Goal: Transaction & Acquisition: Obtain resource

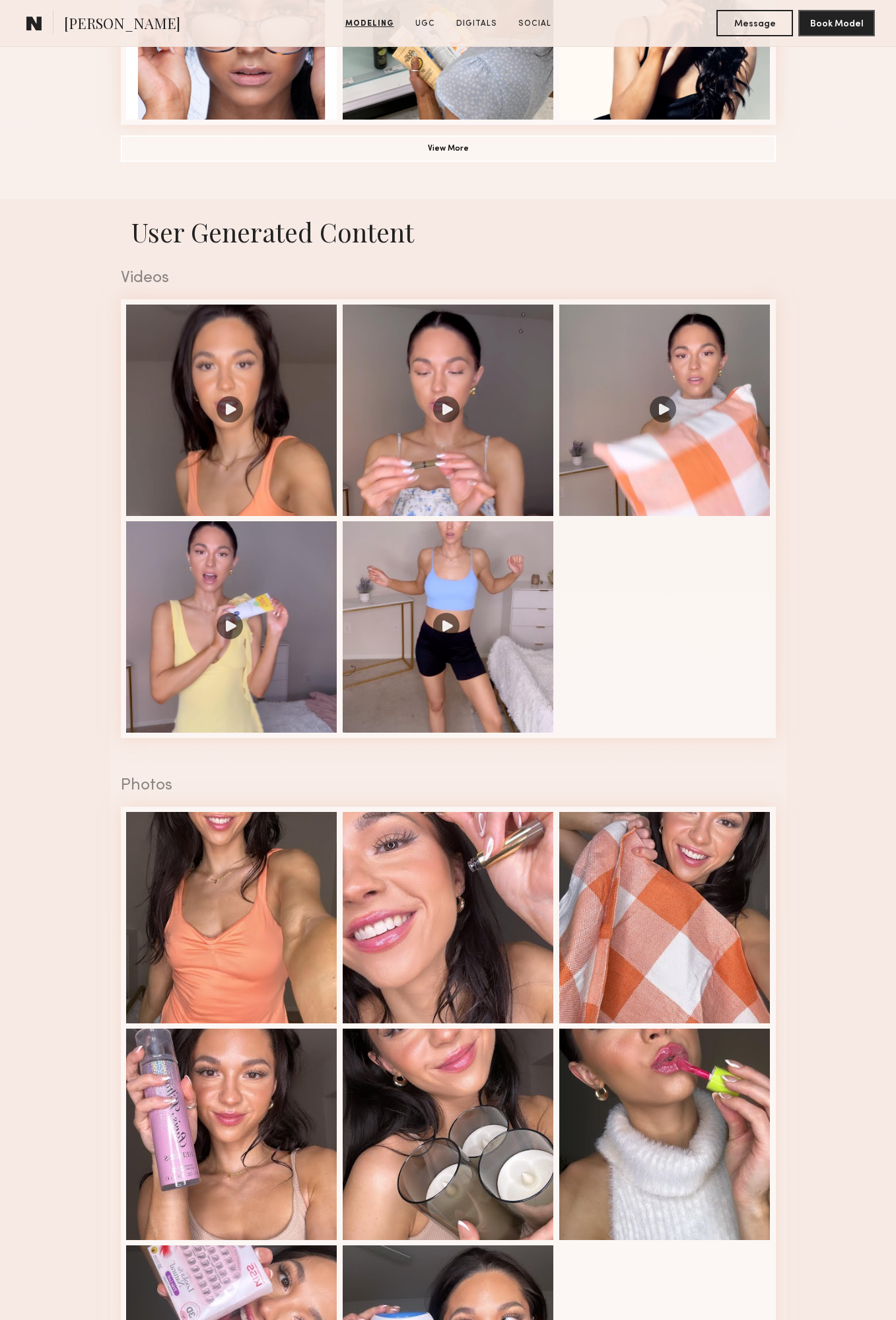
scroll to position [1256, 0]
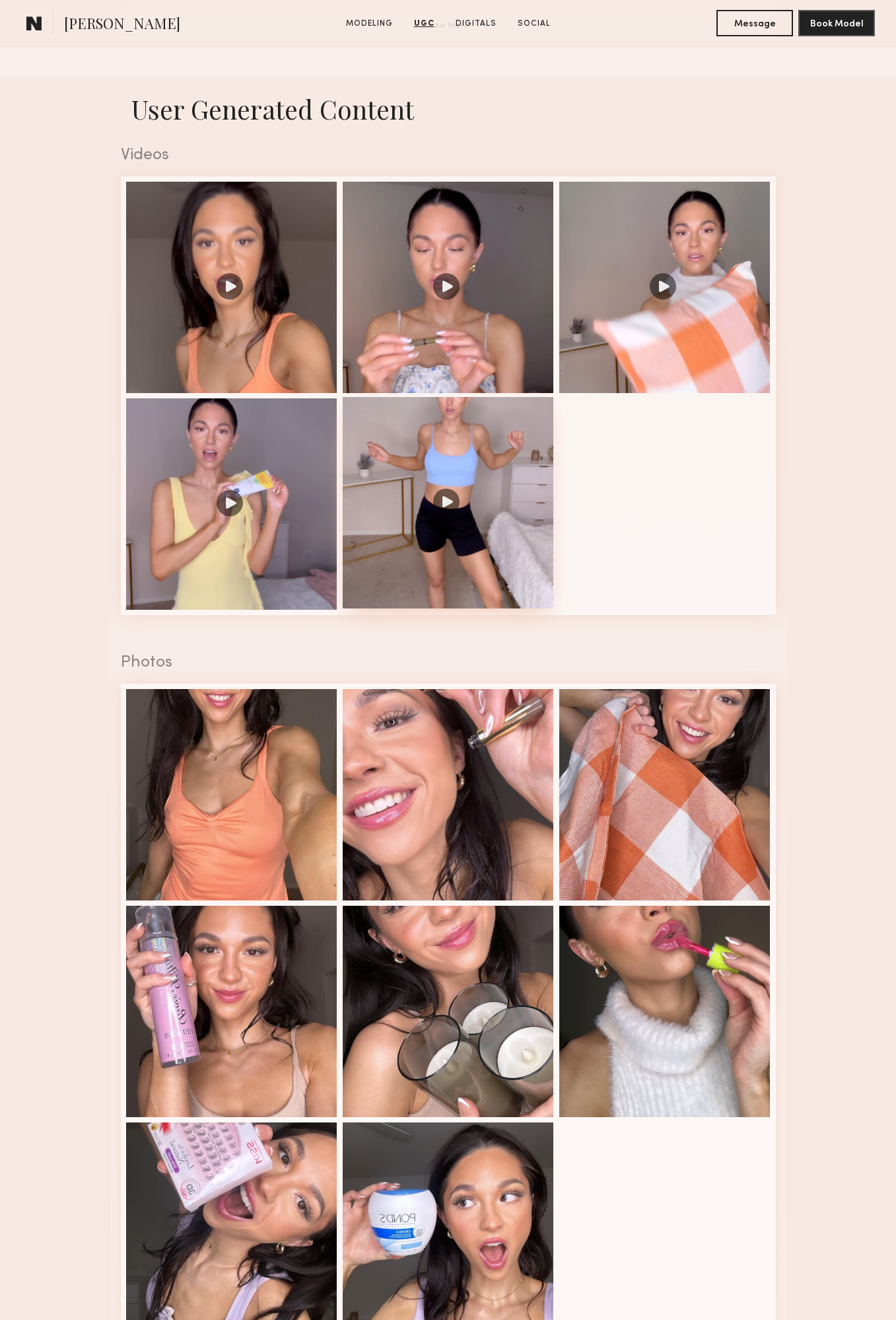
click at [520, 479] on div at bounding box center [448, 502] width 211 height 211
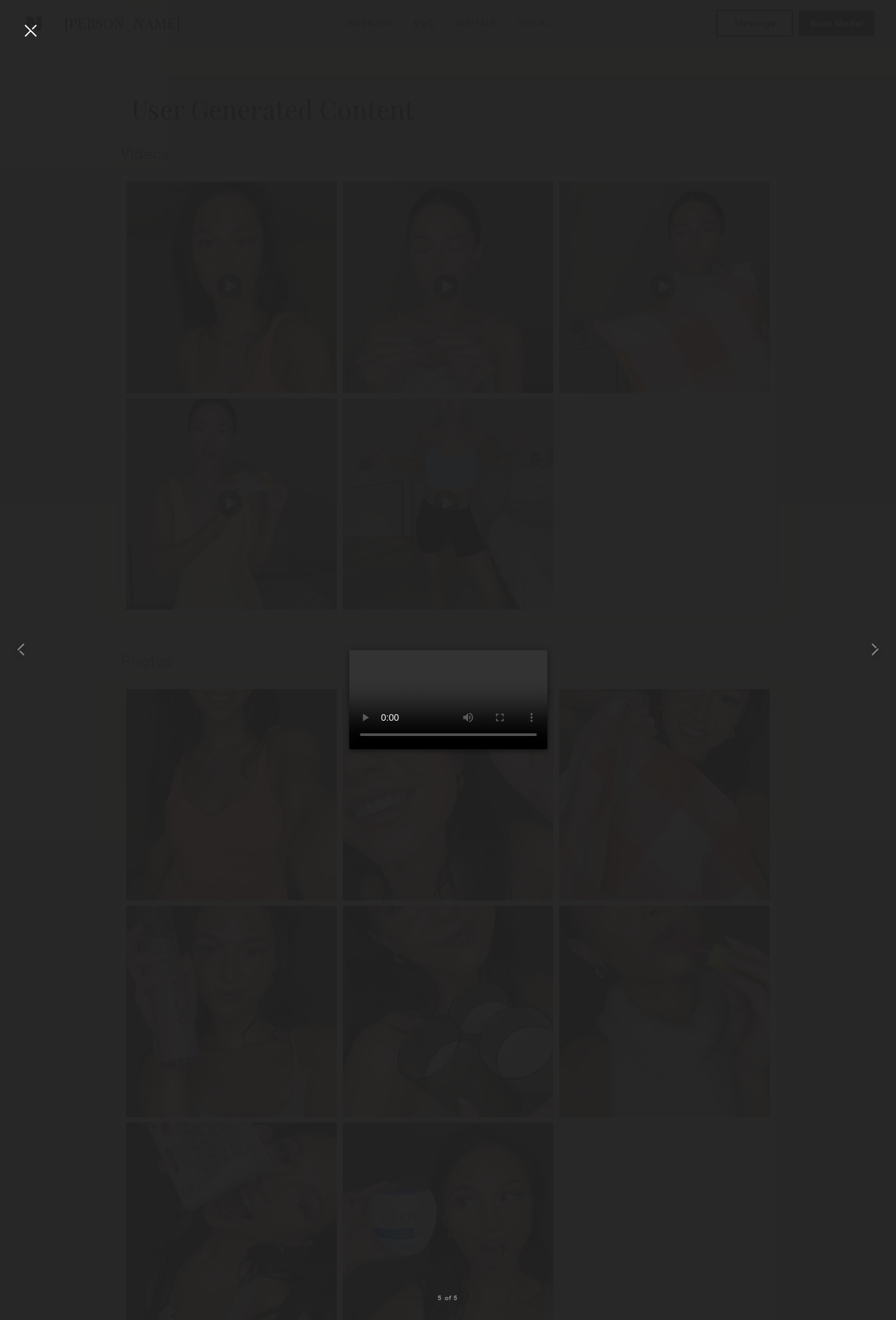
click at [31, 31] on div at bounding box center [30, 30] width 21 height 21
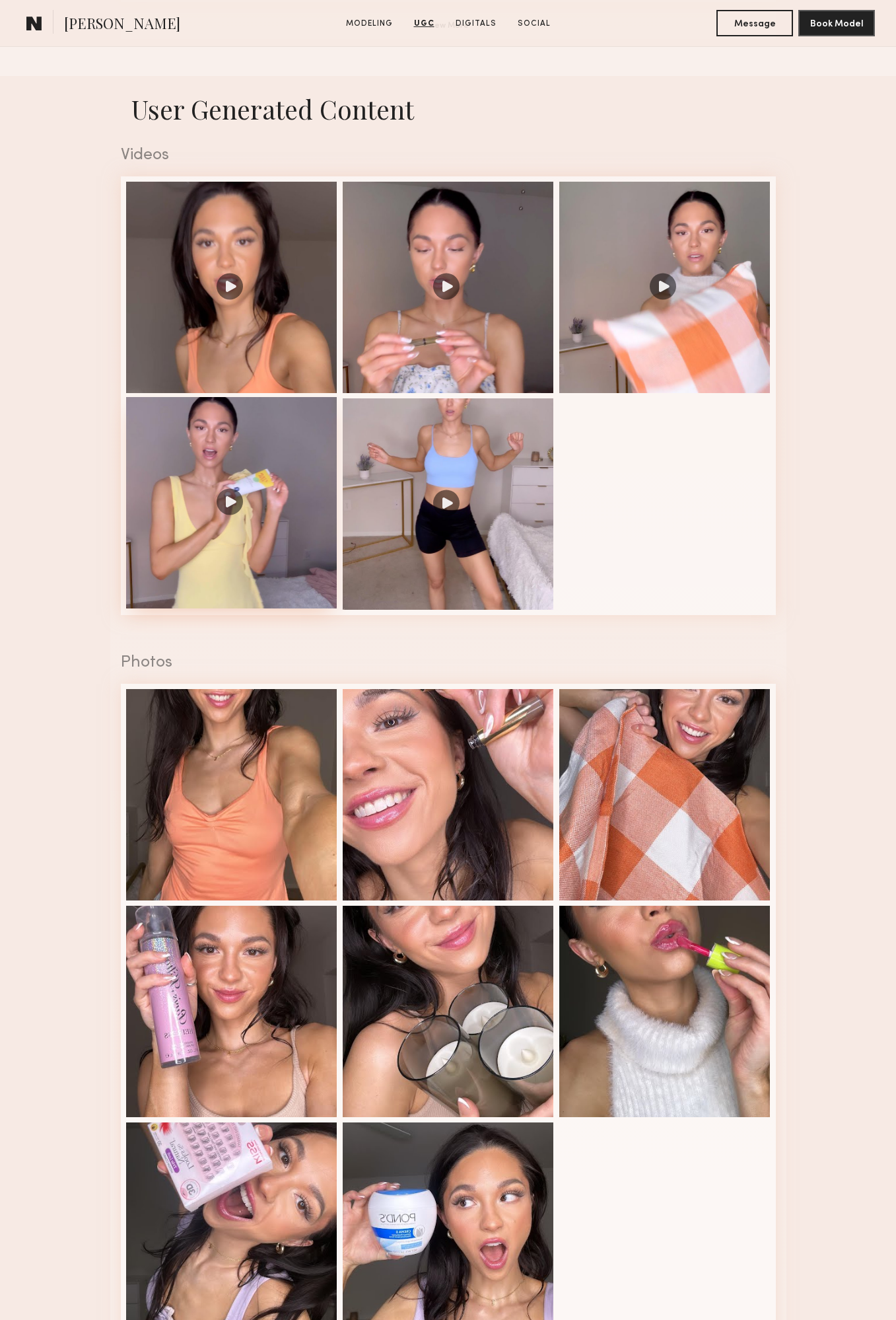
click at [221, 520] on div at bounding box center [232, 502] width 211 height 211
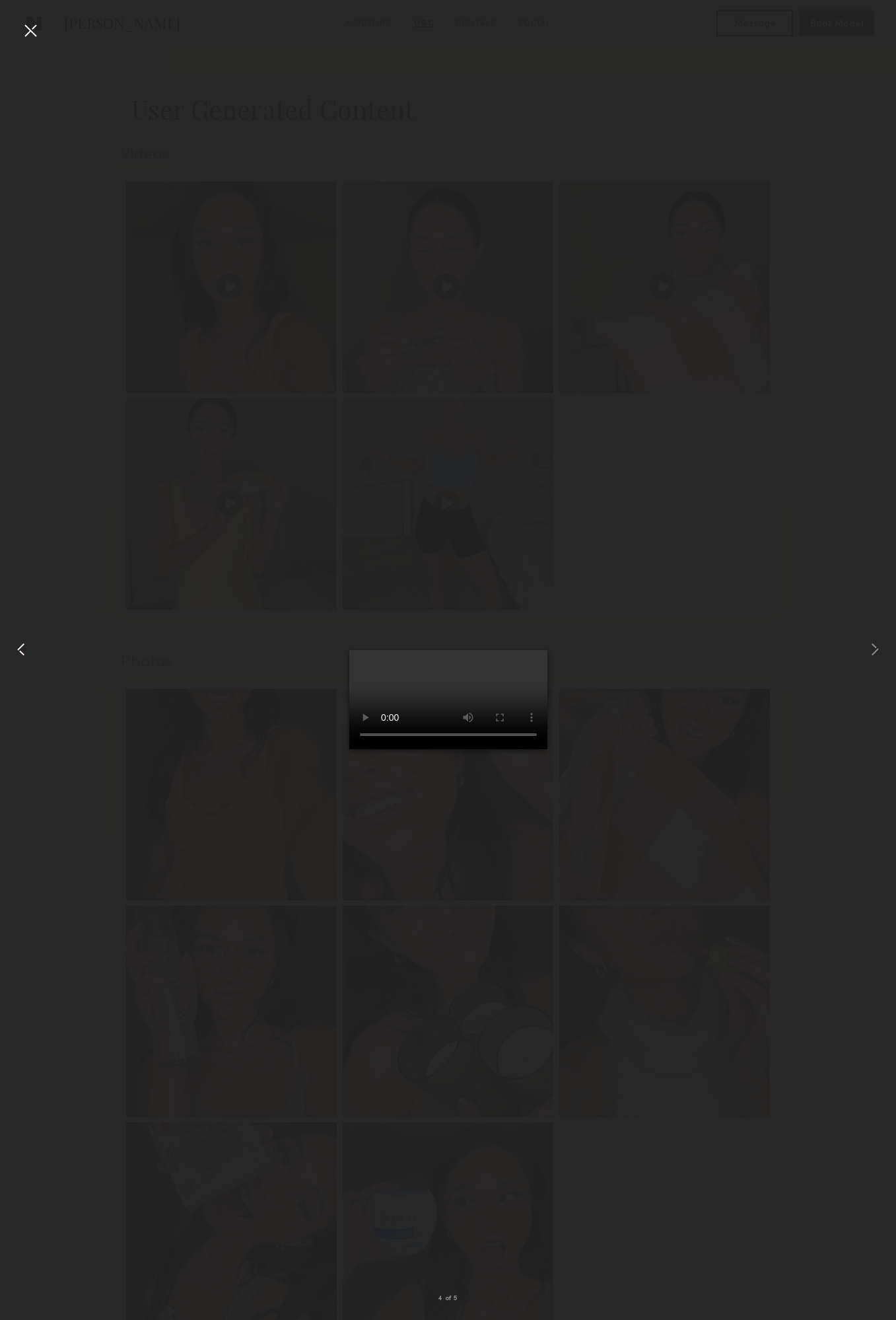
click at [28, 646] on common-icon at bounding box center [20, 649] width 21 height 21
click at [32, 33] on div at bounding box center [30, 30] width 21 height 21
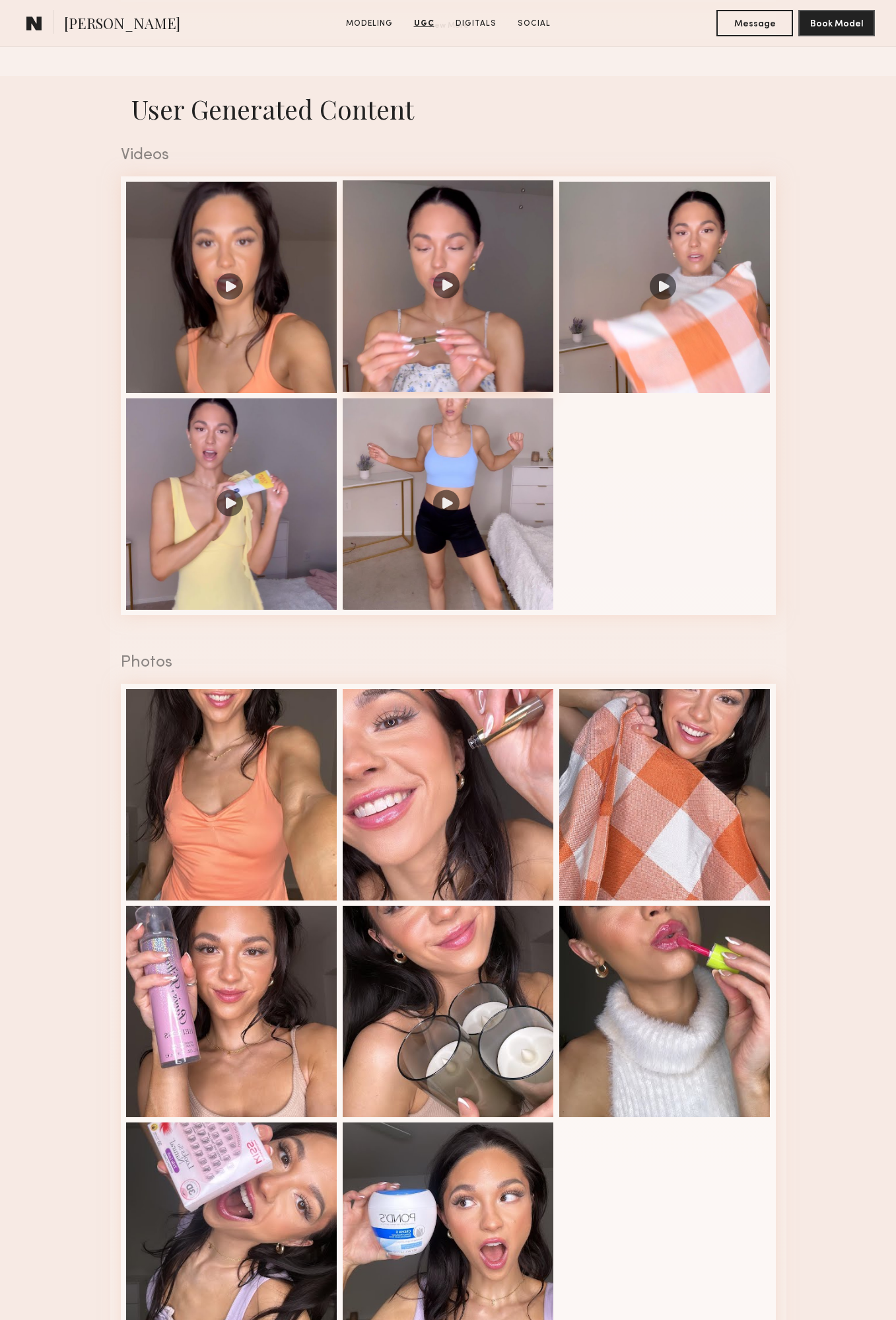
click at [443, 289] on div at bounding box center [448, 286] width 211 height 211
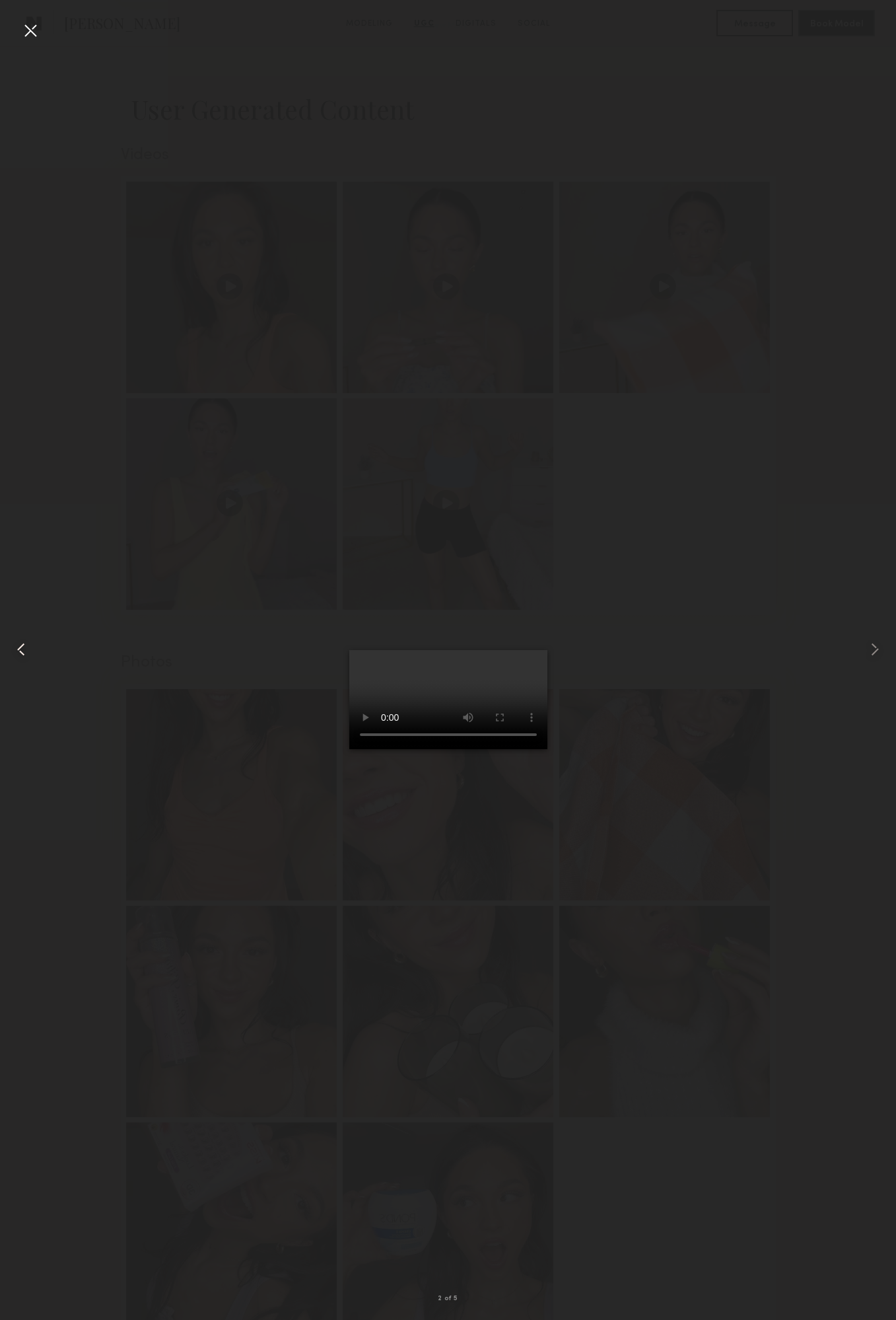
click at [17, 649] on common-icon at bounding box center [20, 649] width 21 height 21
click at [27, 31] on div at bounding box center [30, 30] width 21 height 21
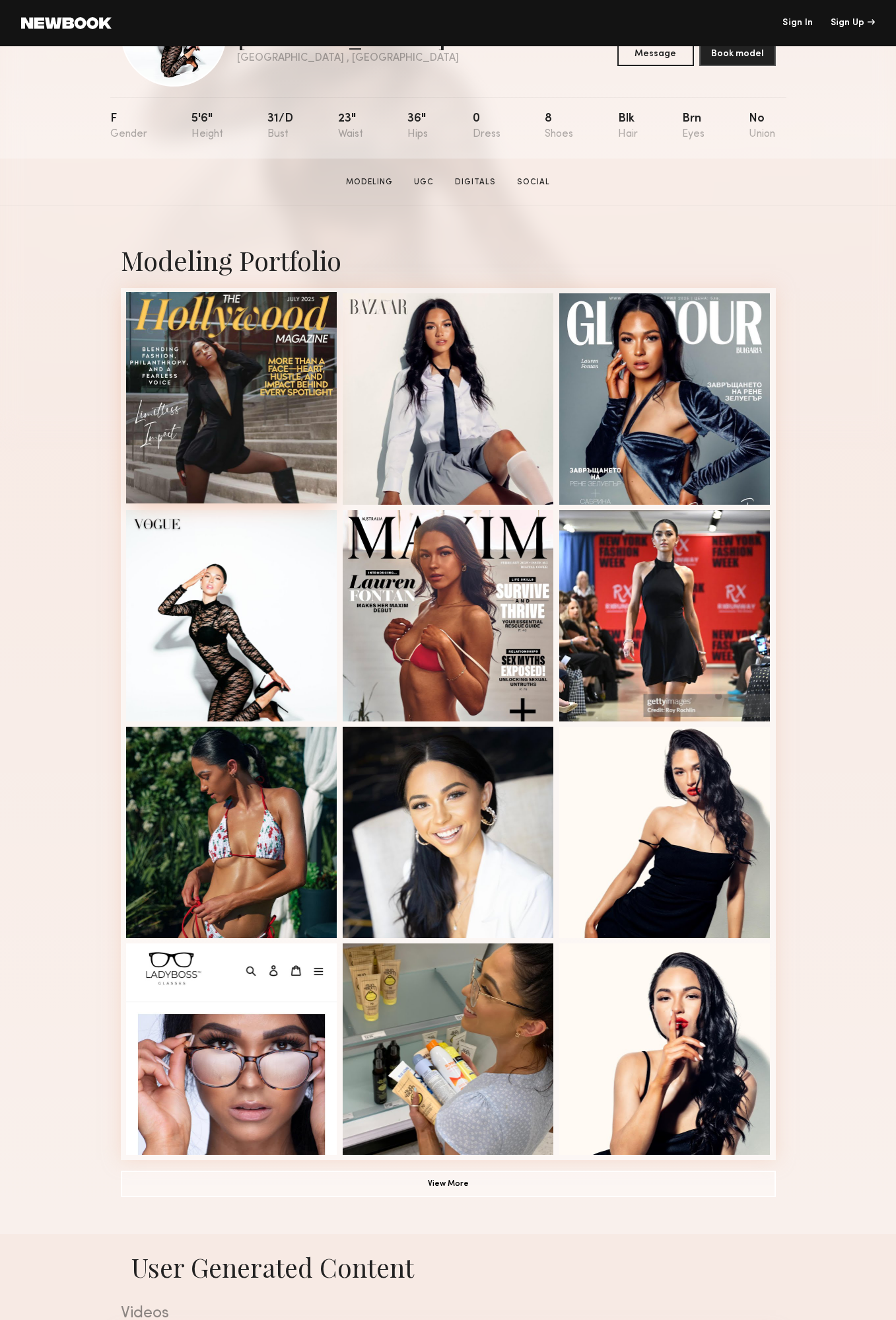
scroll to position [66, 0]
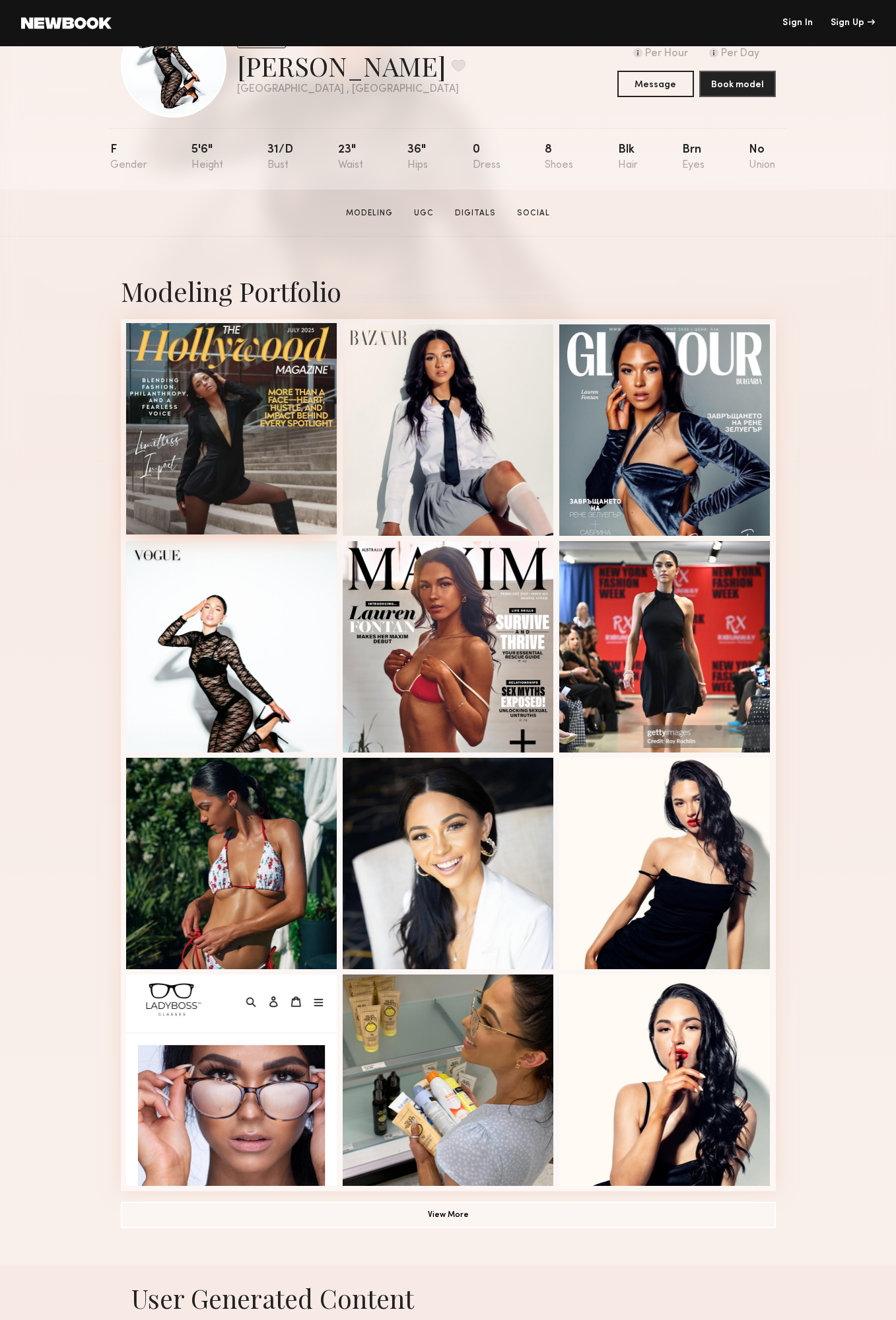
click at [277, 403] on div at bounding box center [232, 428] width 211 height 211
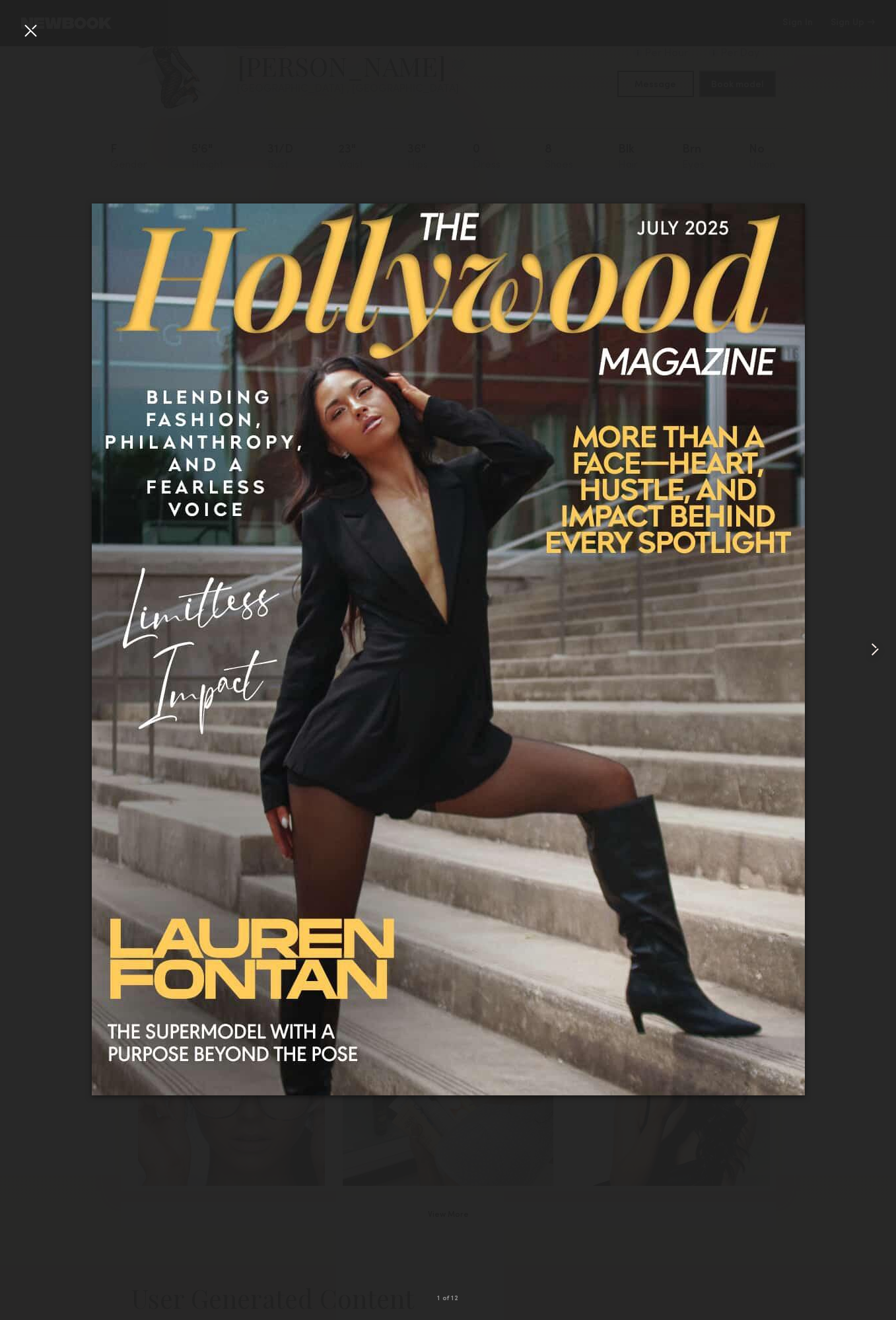
click at [872, 647] on common-icon at bounding box center [875, 649] width 21 height 21
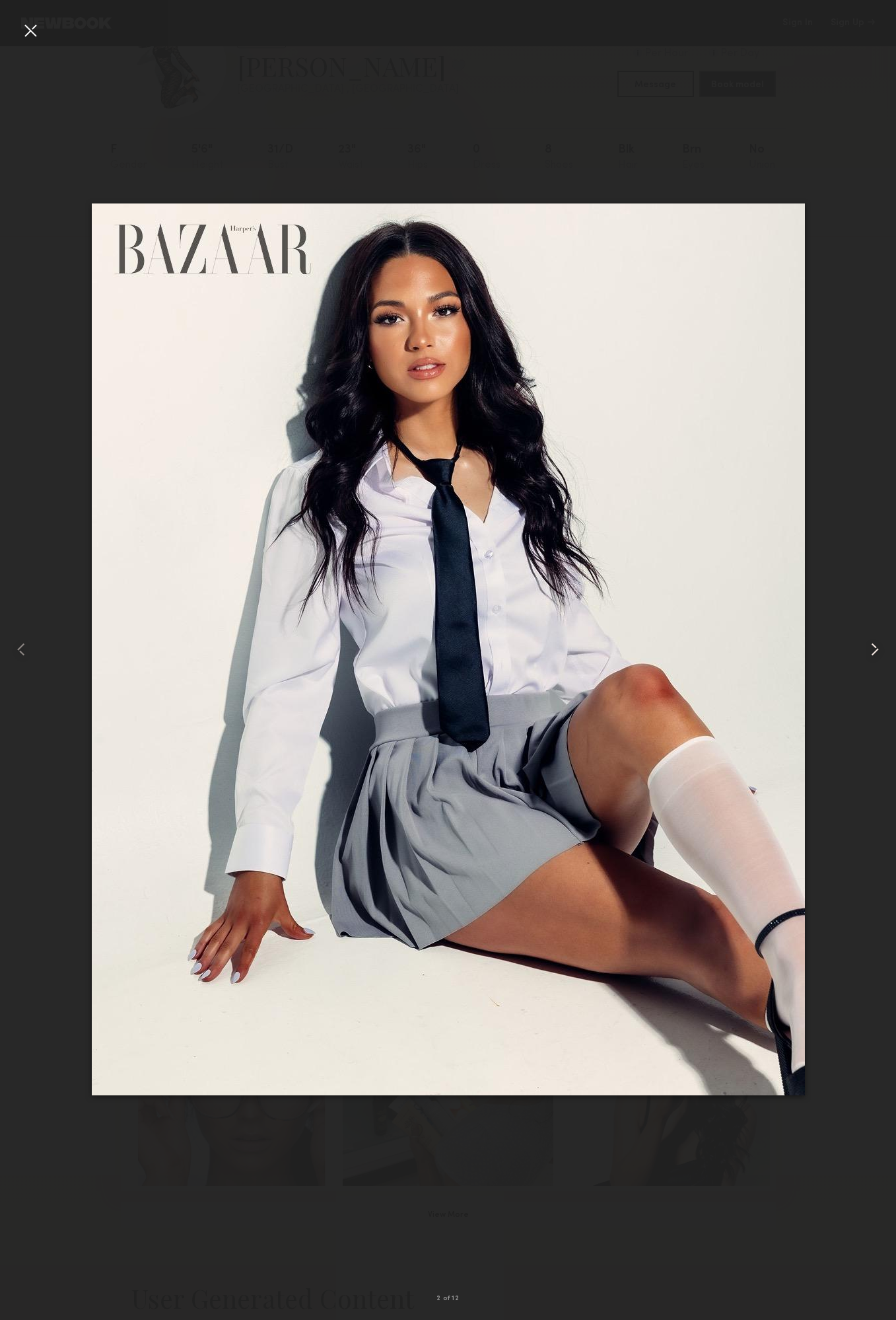
click at [872, 647] on common-icon at bounding box center [875, 649] width 21 height 21
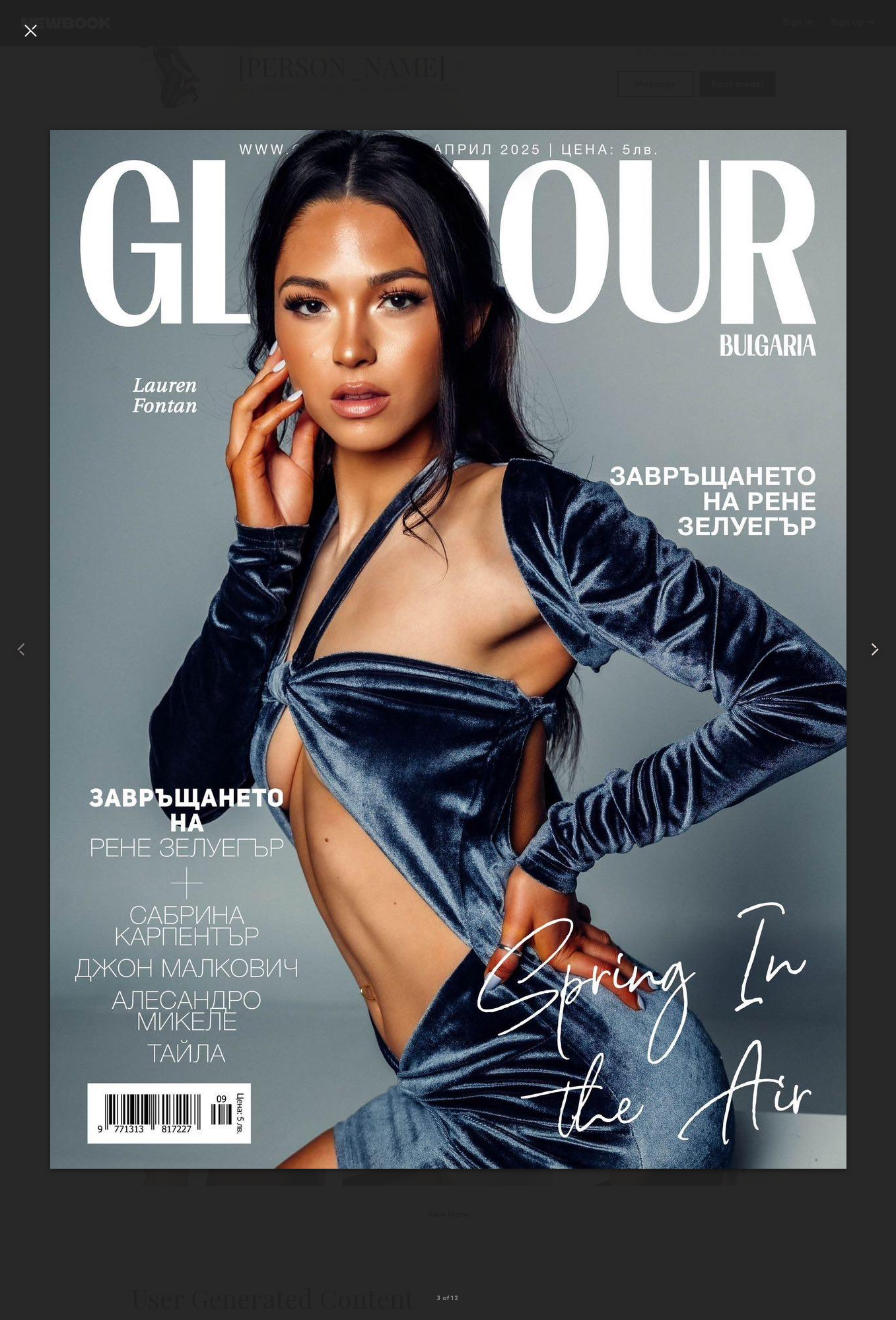
click at [872, 647] on common-icon at bounding box center [875, 649] width 21 height 21
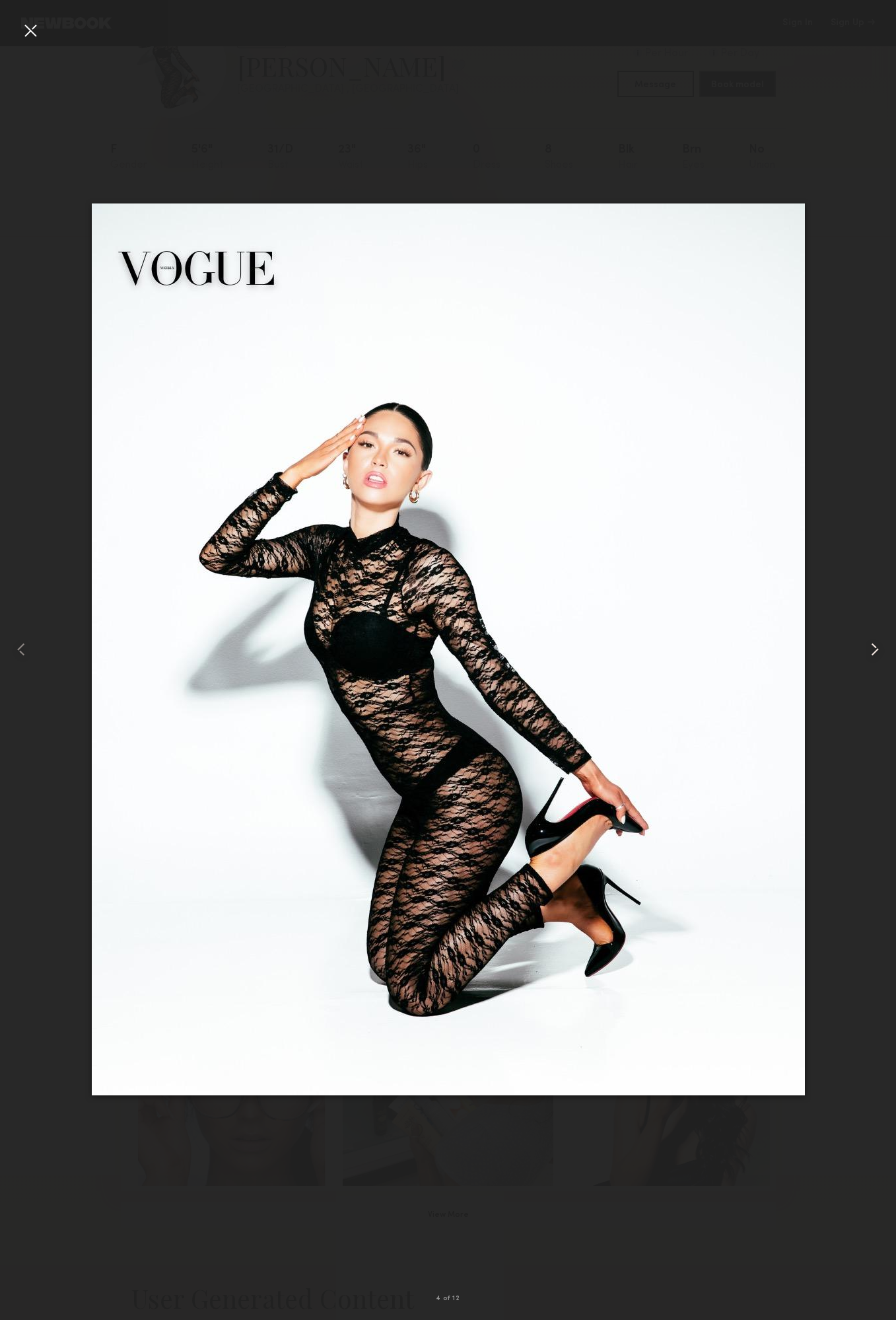
click at [872, 647] on common-icon at bounding box center [875, 649] width 21 height 21
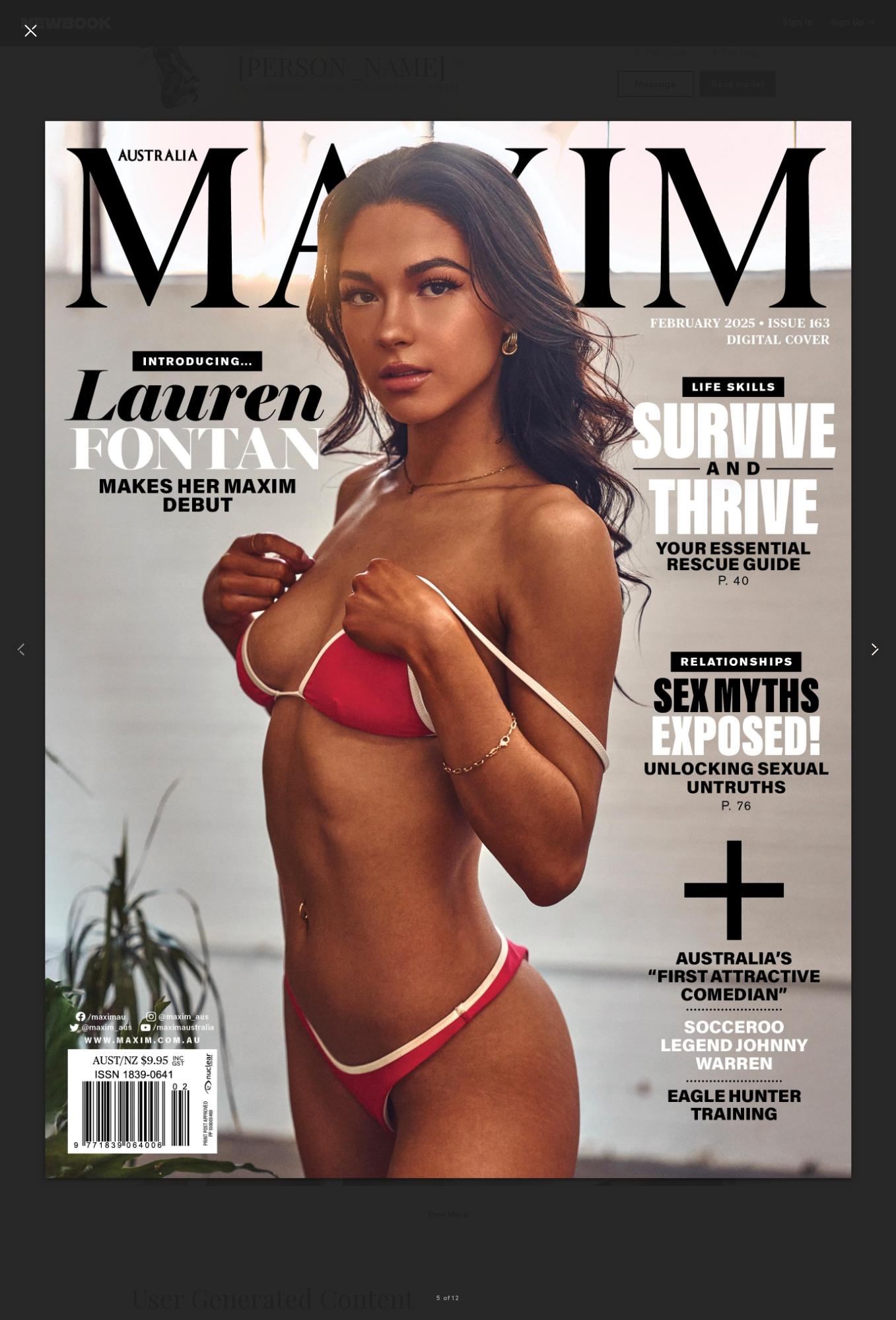
click at [872, 647] on common-icon at bounding box center [875, 649] width 21 height 21
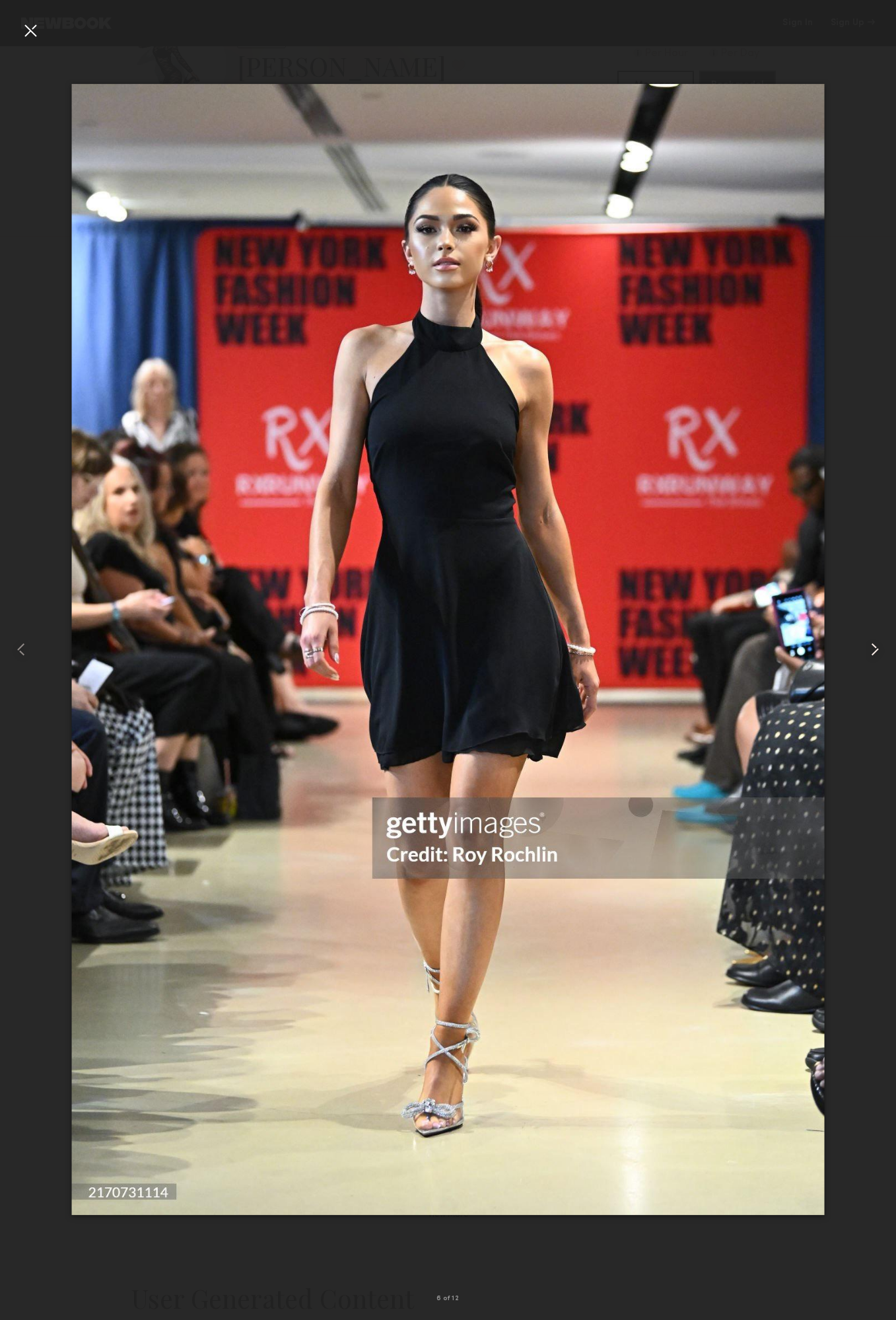
click at [872, 647] on common-icon at bounding box center [875, 649] width 21 height 21
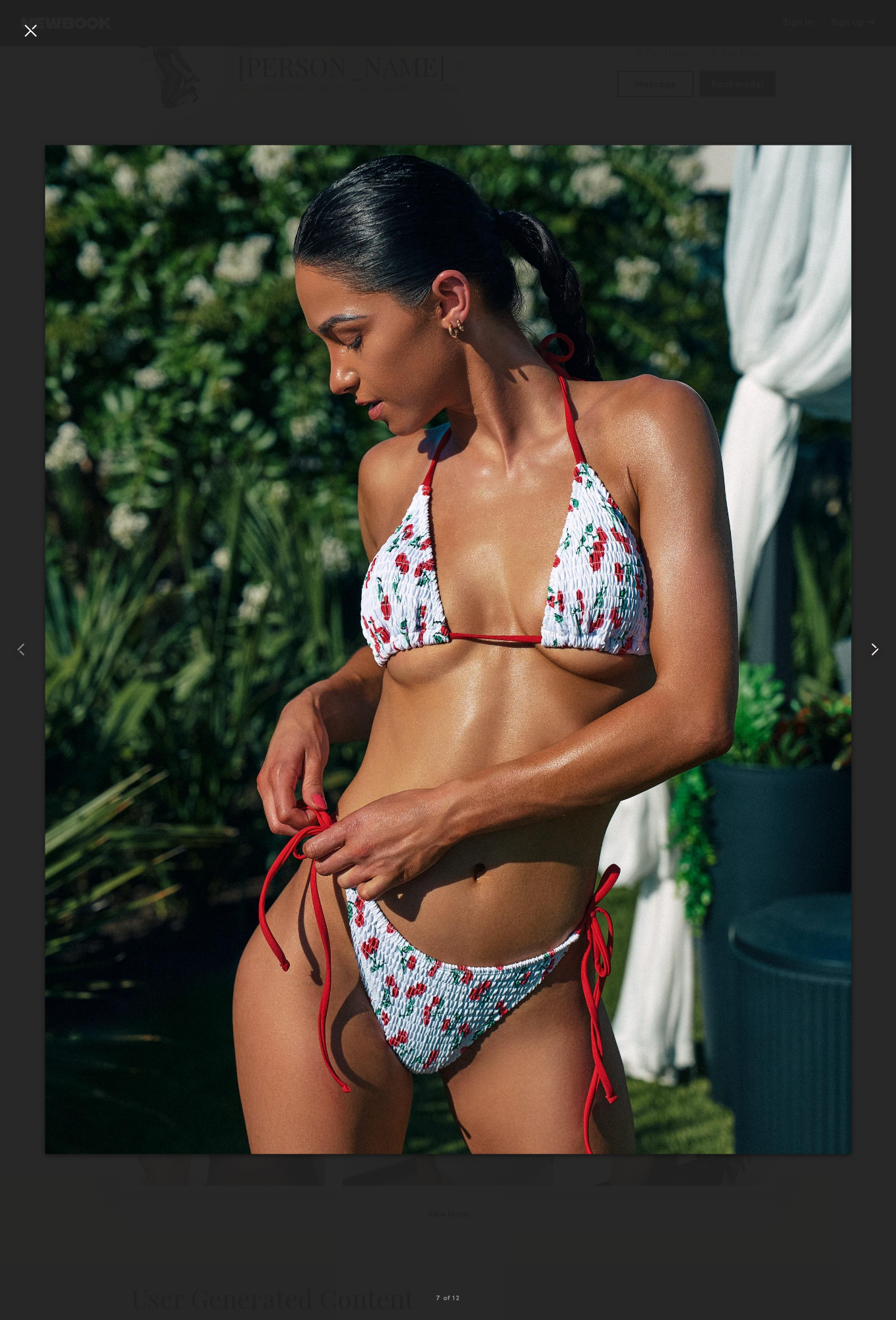
click at [872, 647] on common-icon at bounding box center [875, 649] width 21 height 21
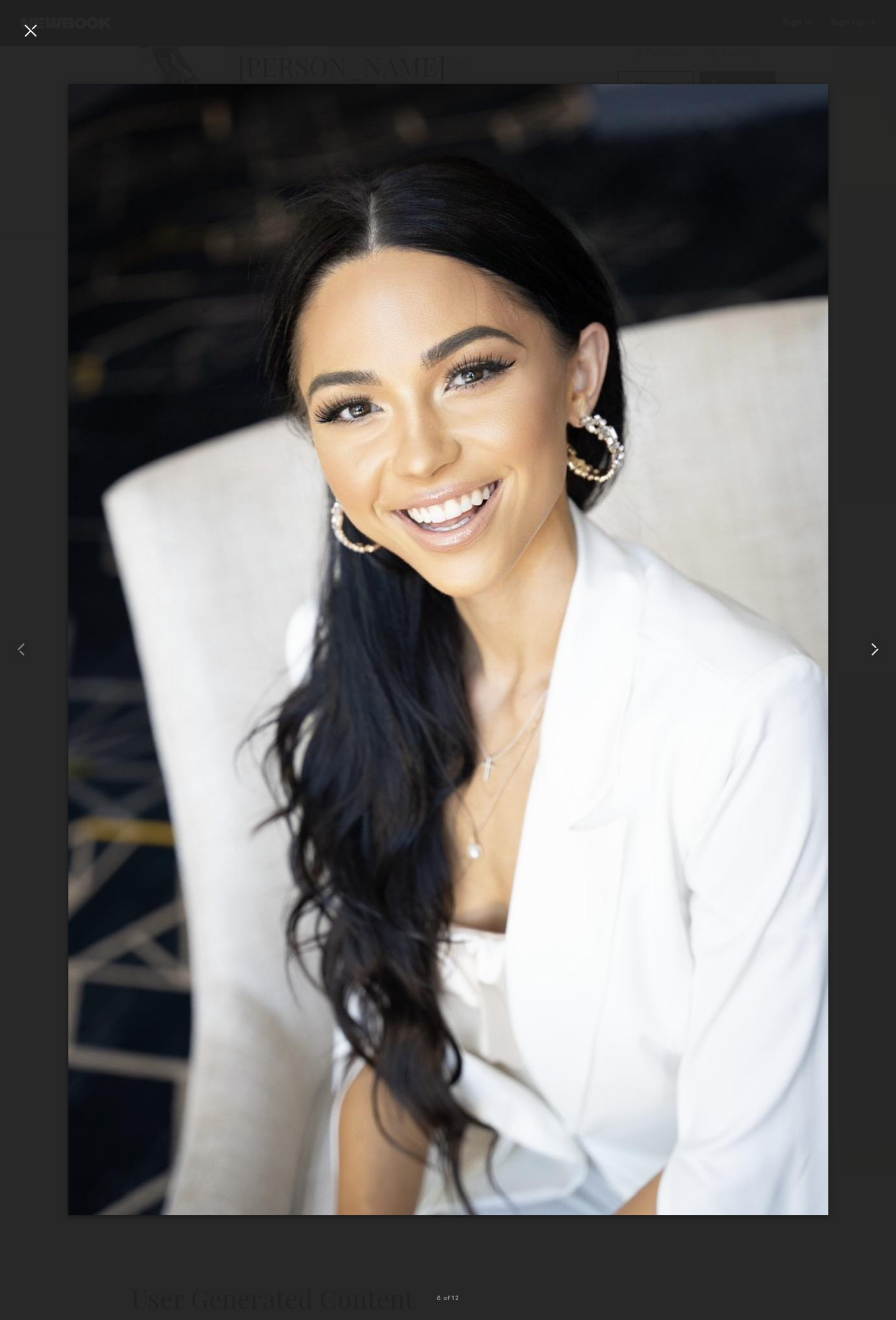
click at [872, 647] on common-icon at bounding box center [875, 649] width 21 height 21
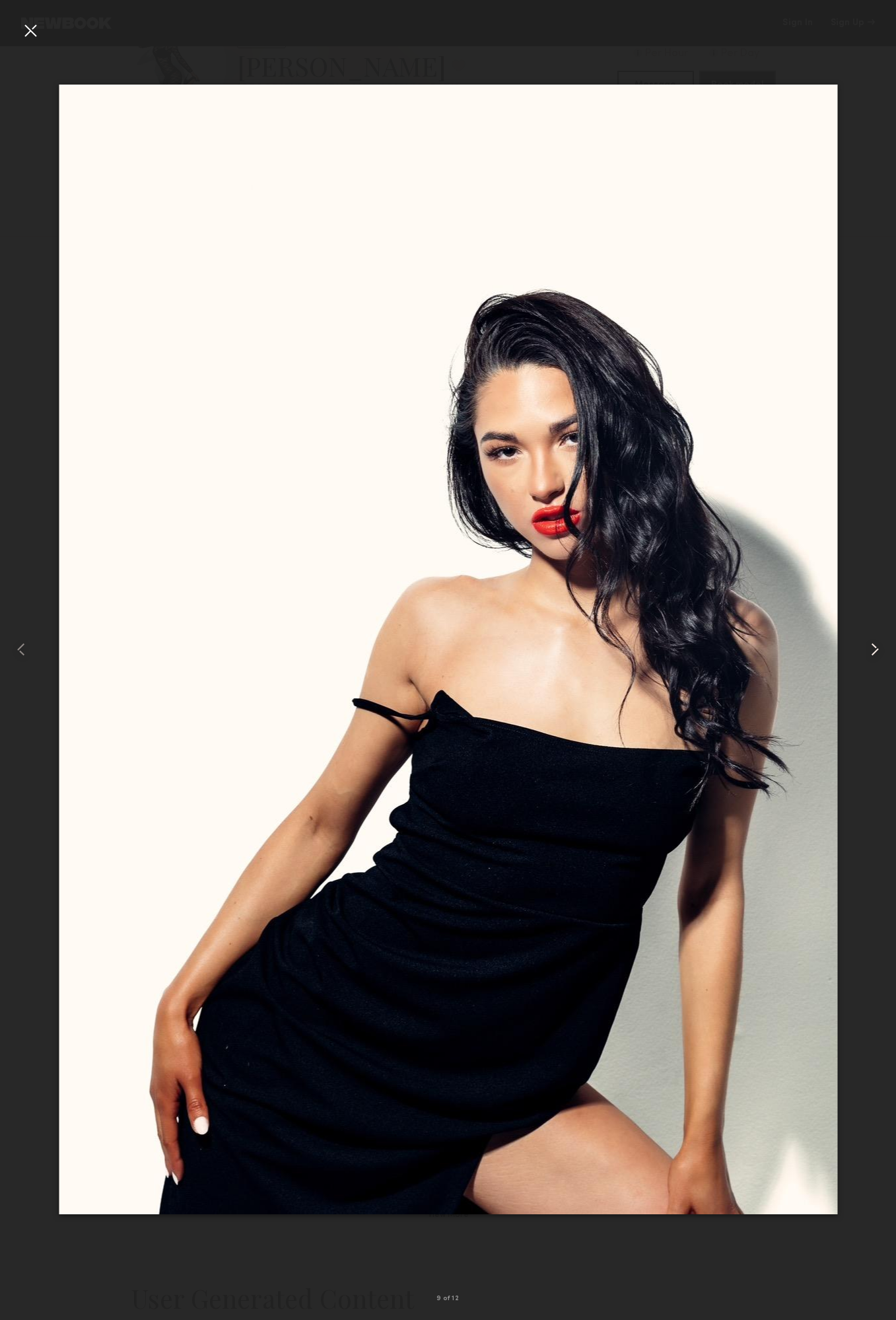
click at [872, 647] on common-icon at bounding box center [875, 649] width 21 height 21
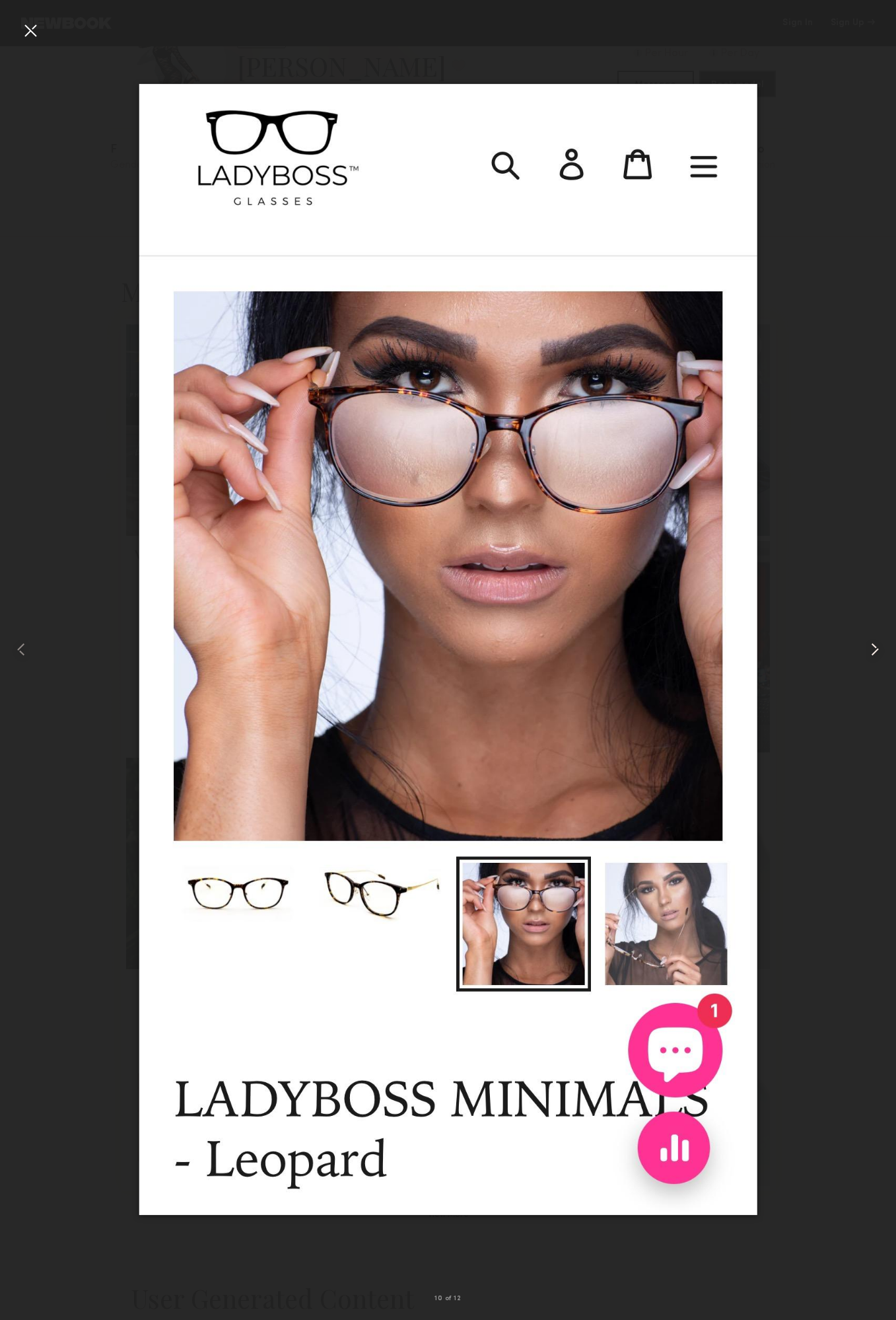
click at [872, 647] on common-icon at bounding box center [875, 649] width 21 height 21
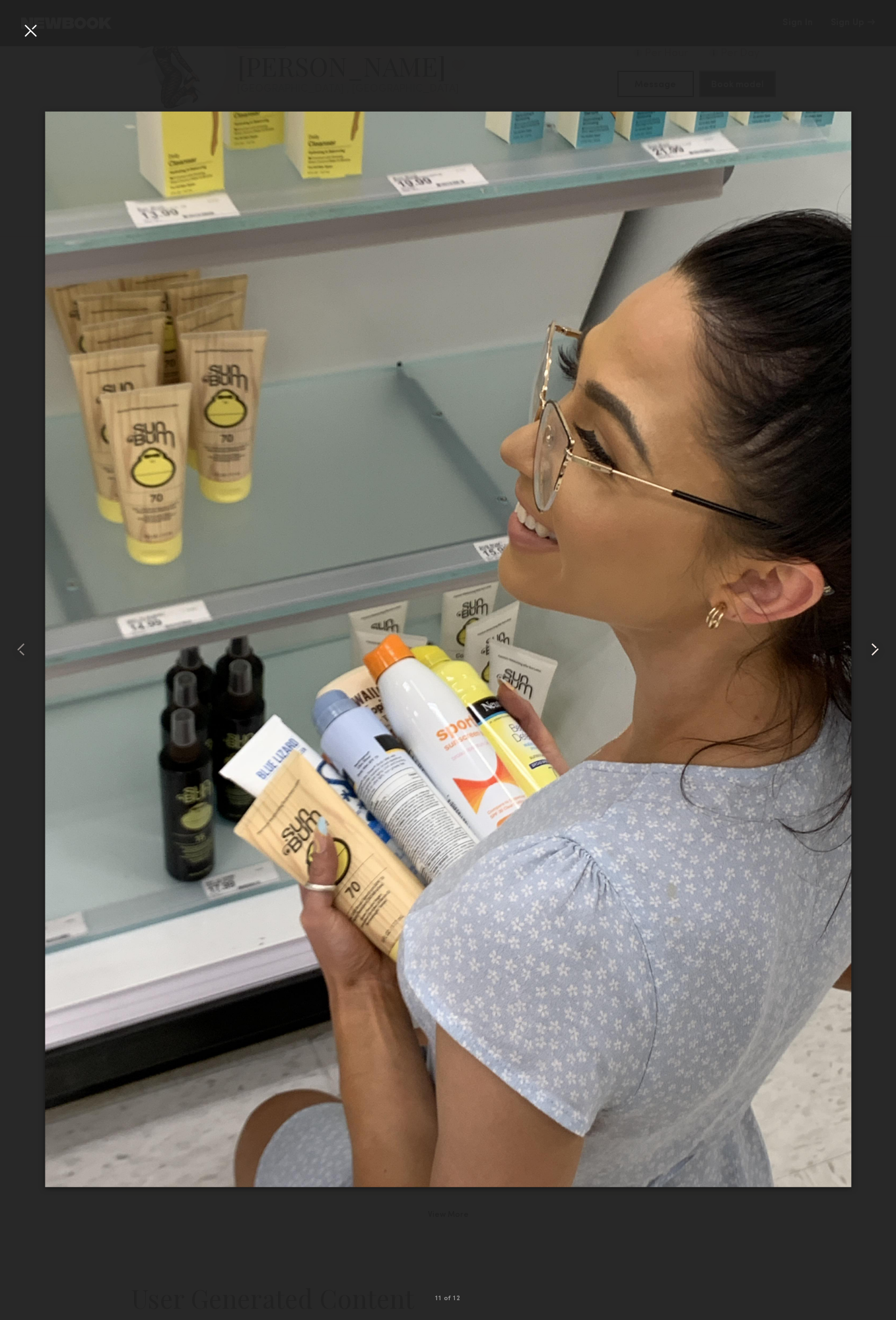
click at [872, 647] on common-icon at bounding box center [875, 649] width 21 height 21
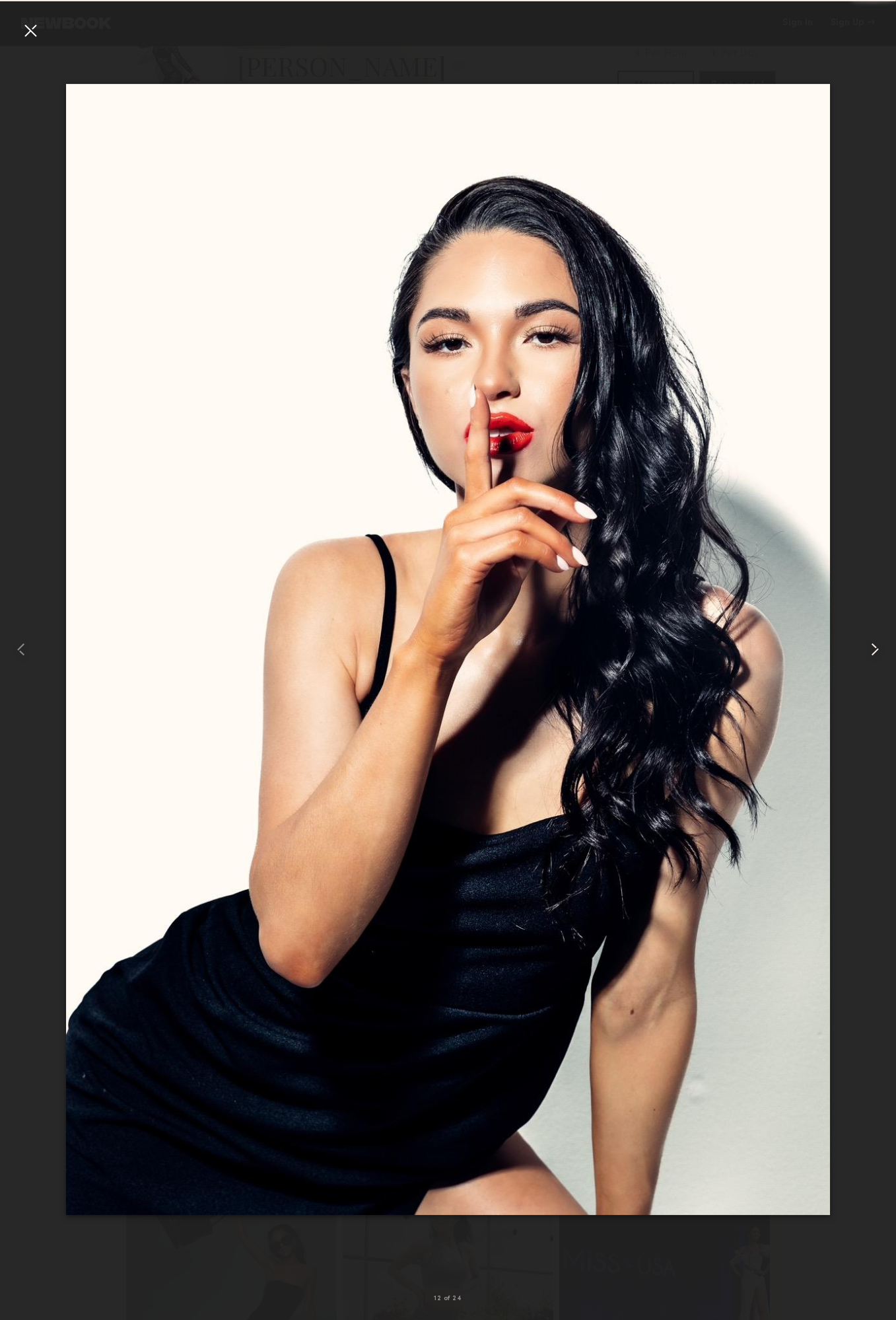
click at [872, 647] on common-icon at bounding box center [875, 649] width 21 height 21
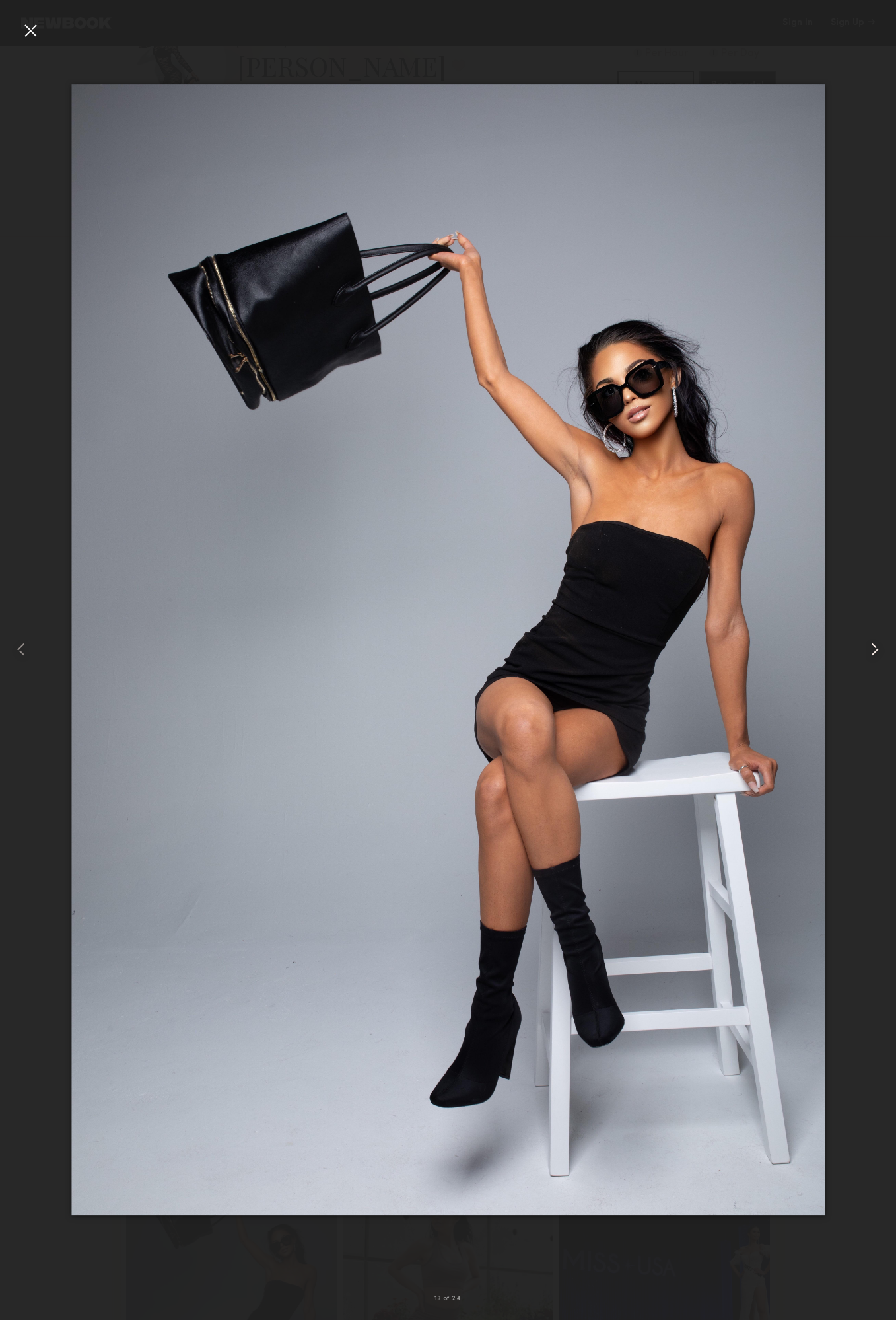
click at [872, 647] on common-icon at bounding box center [875, 649] width 21 height 21
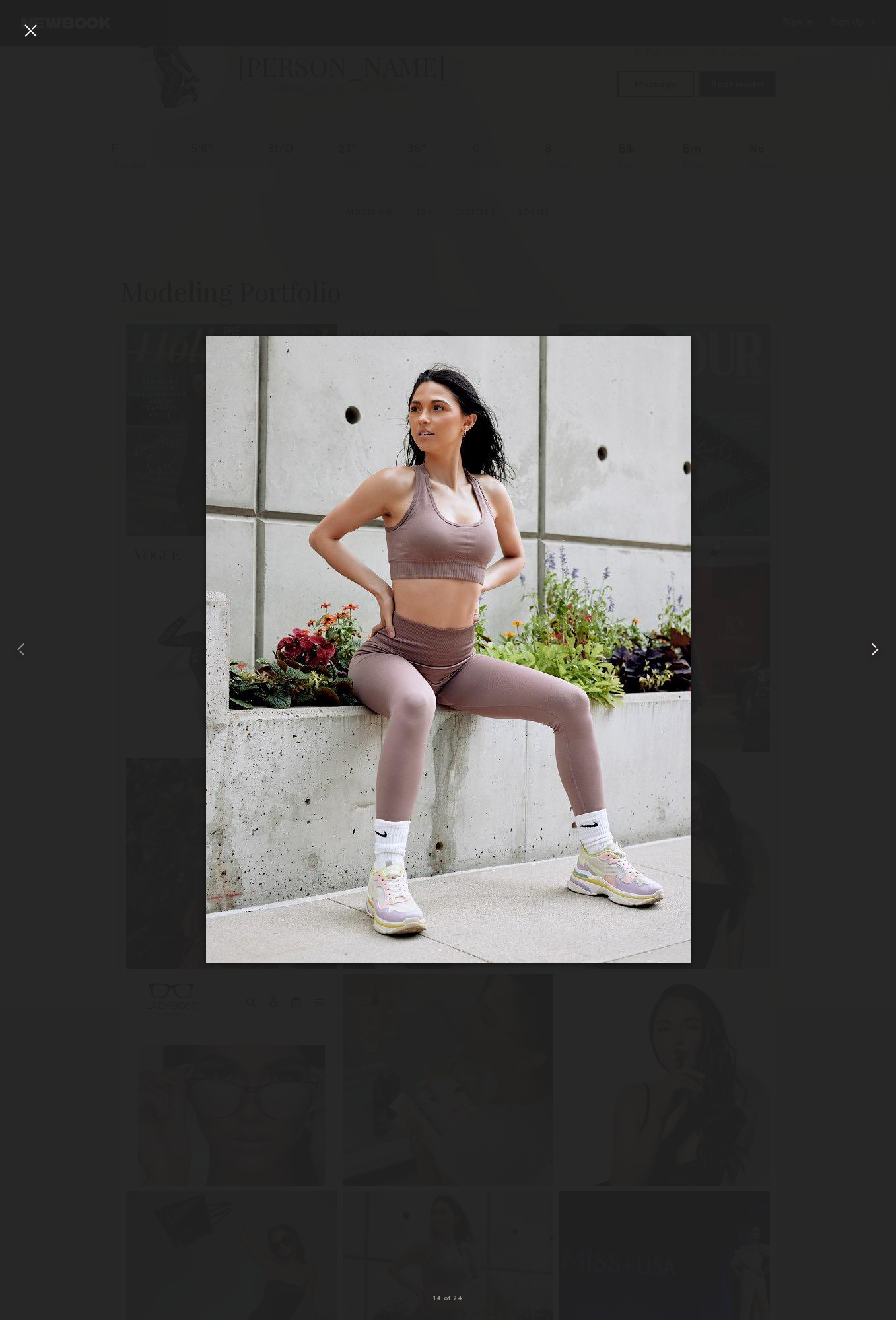
click at [872, 647] on common-icon at bounding box center [875, 649] width 21 height 21
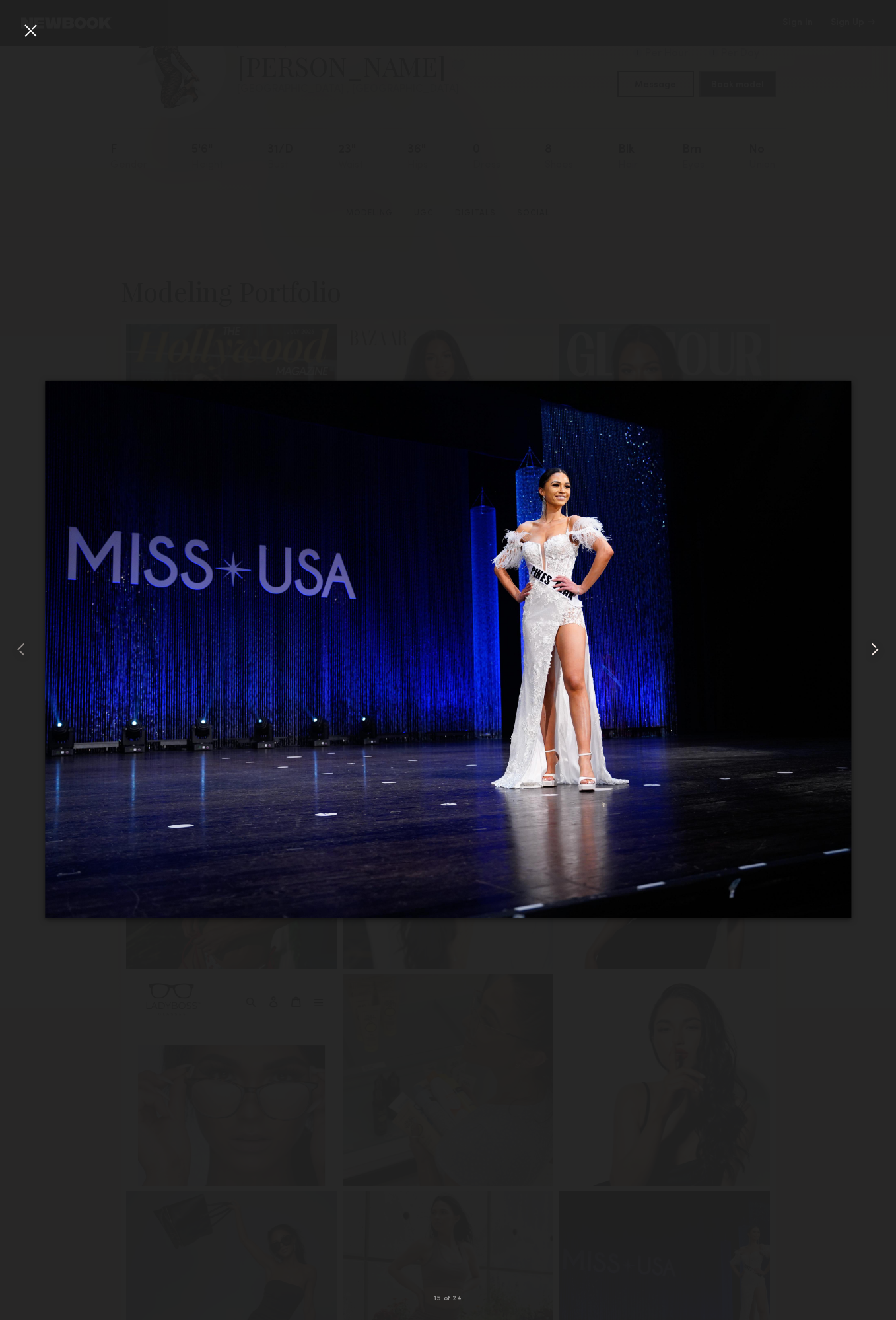
click at [872, 647] on common-icon at bounding box center [875, 649] width 21 height 21
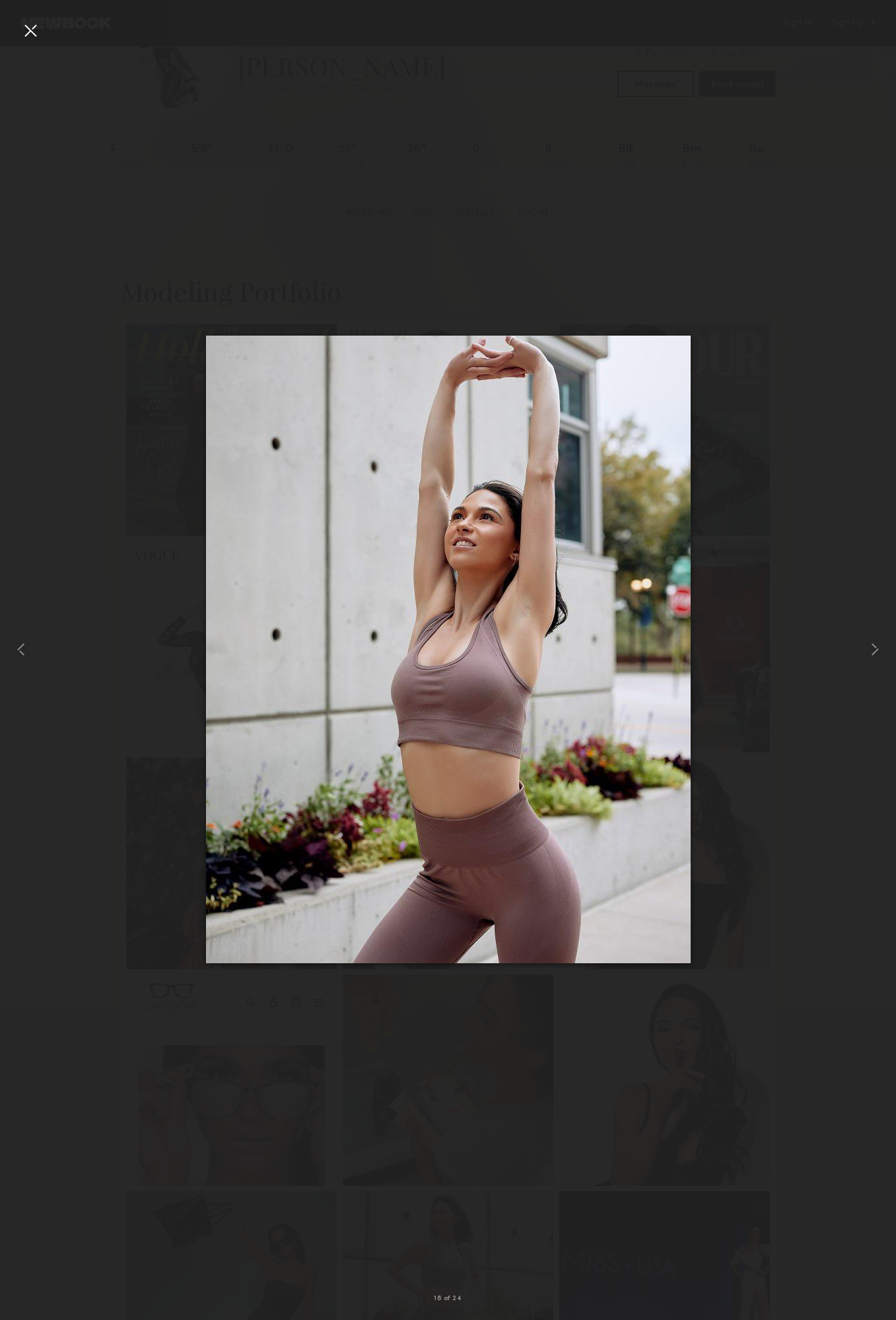
click at [24, 25] on div at bounding box center [30, 30] width 21 height 21
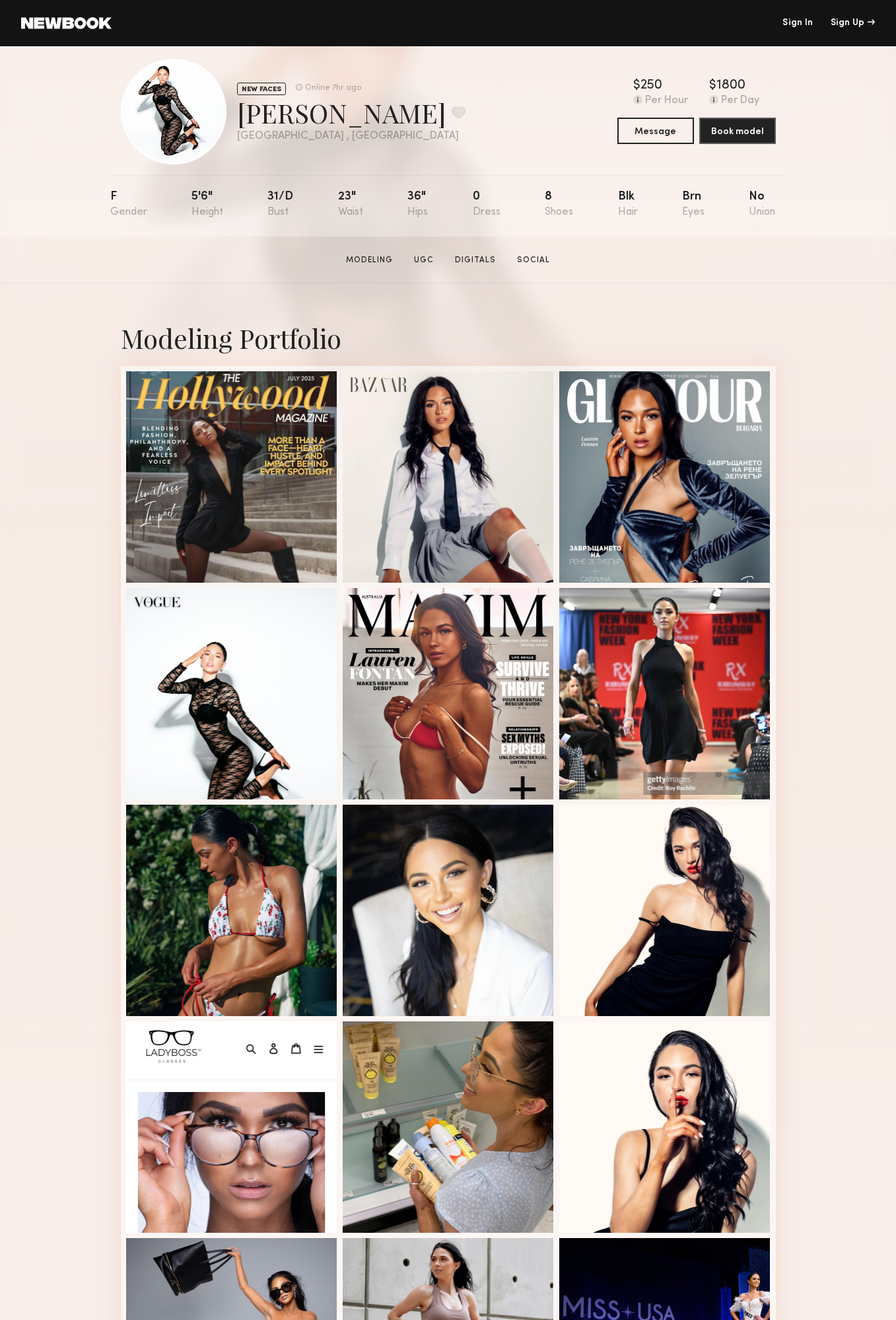
scroll to position [0, 0]
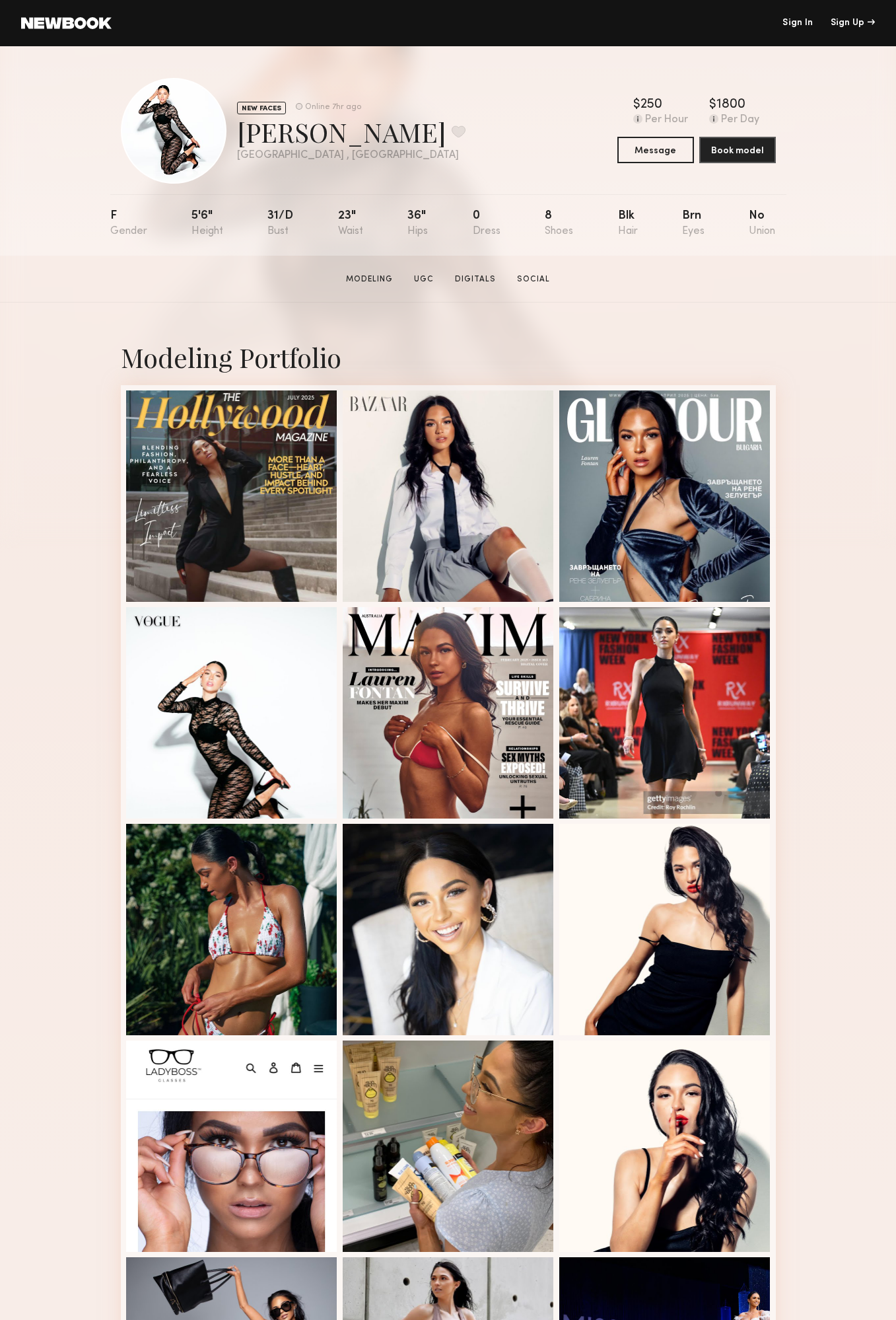
click at [501, 281] on section "Modeling UGC Digitals Social" at bounding box center [448, 278] width 214 height 13
click at [491, 281] on link "Digitals" at bounding box center [475, 279] width 51 height 12
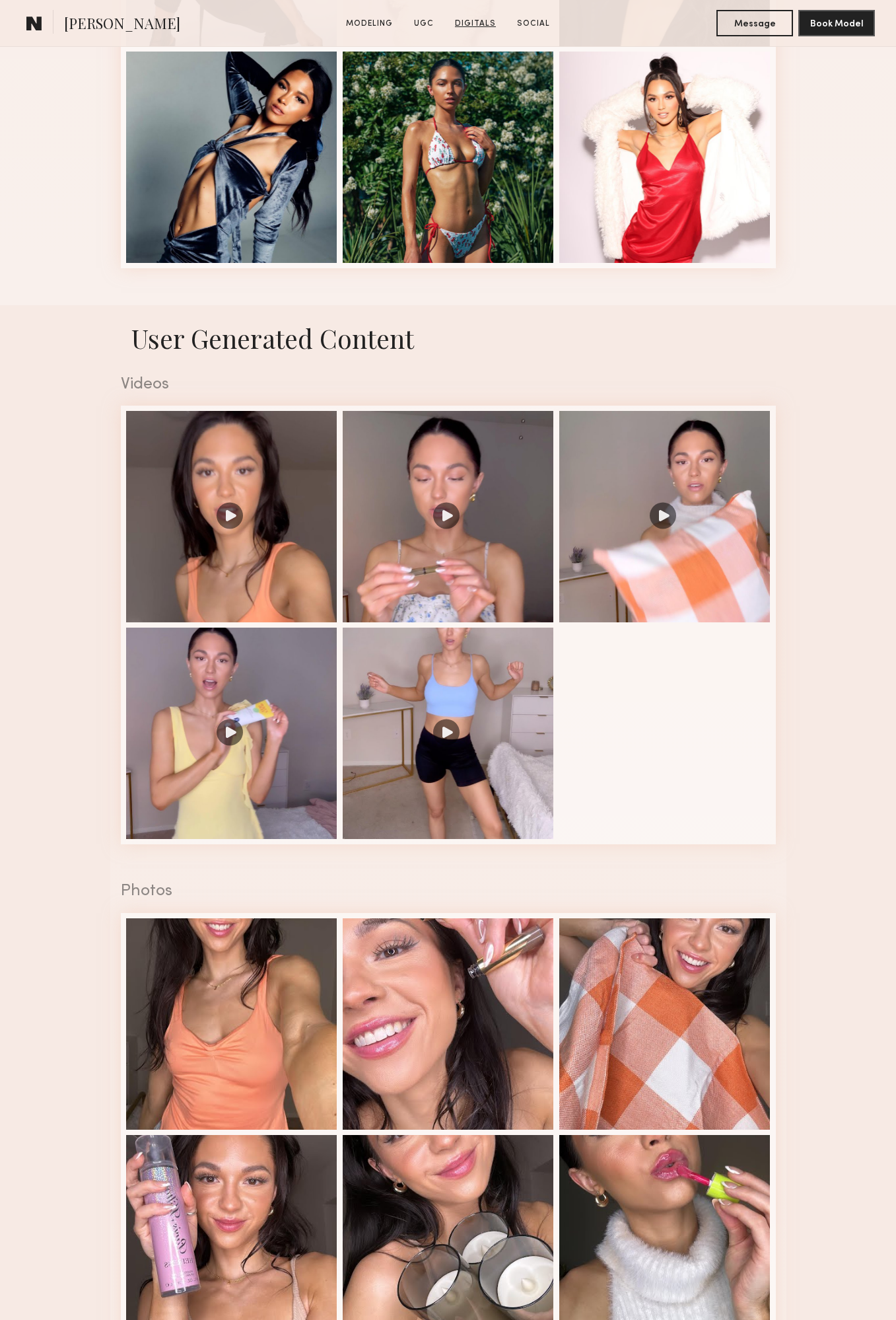
scroll to position [2900, 0]
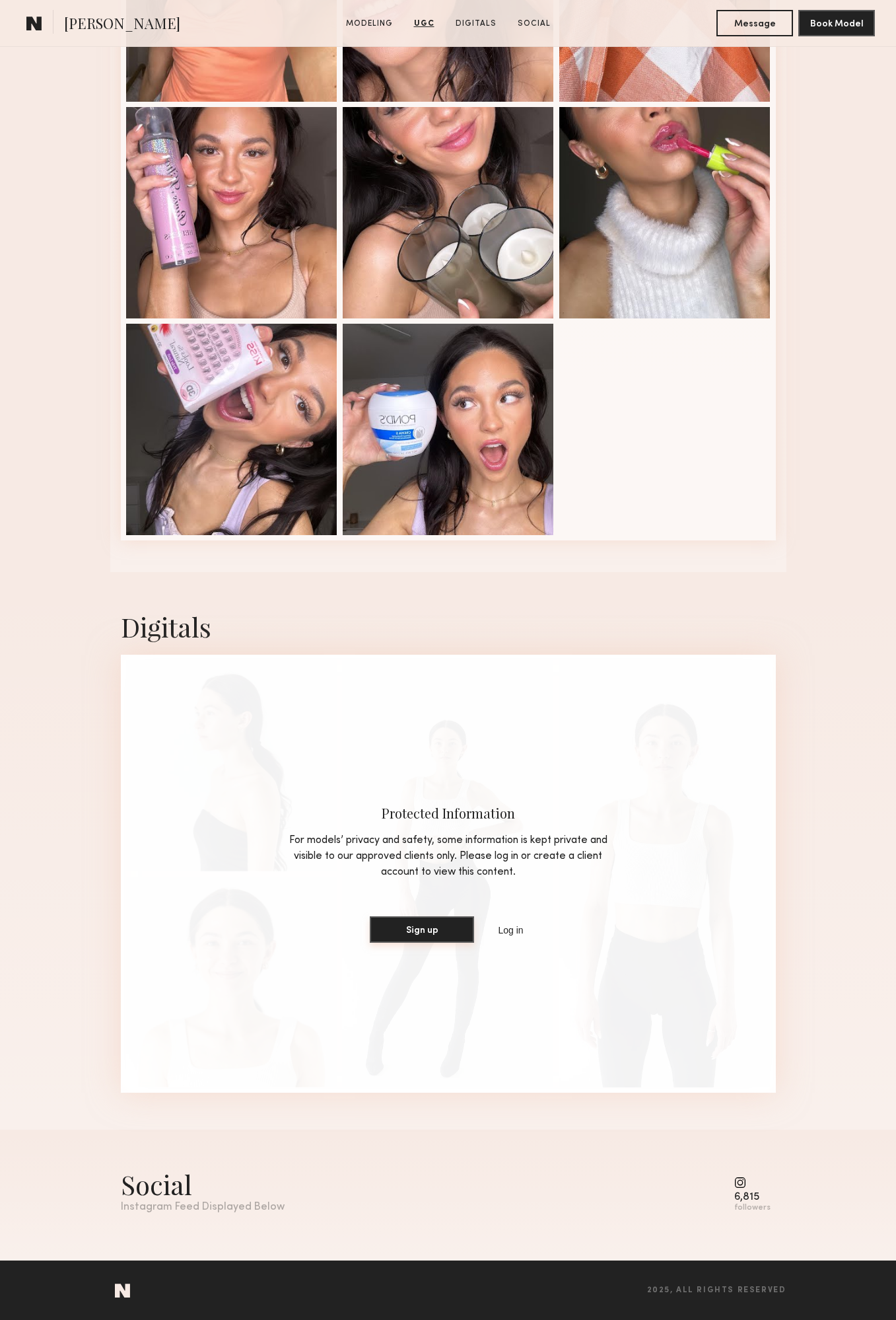
click at [464, 934] on button "Sign up" at bounding box center [422, 929] width 104 height 27
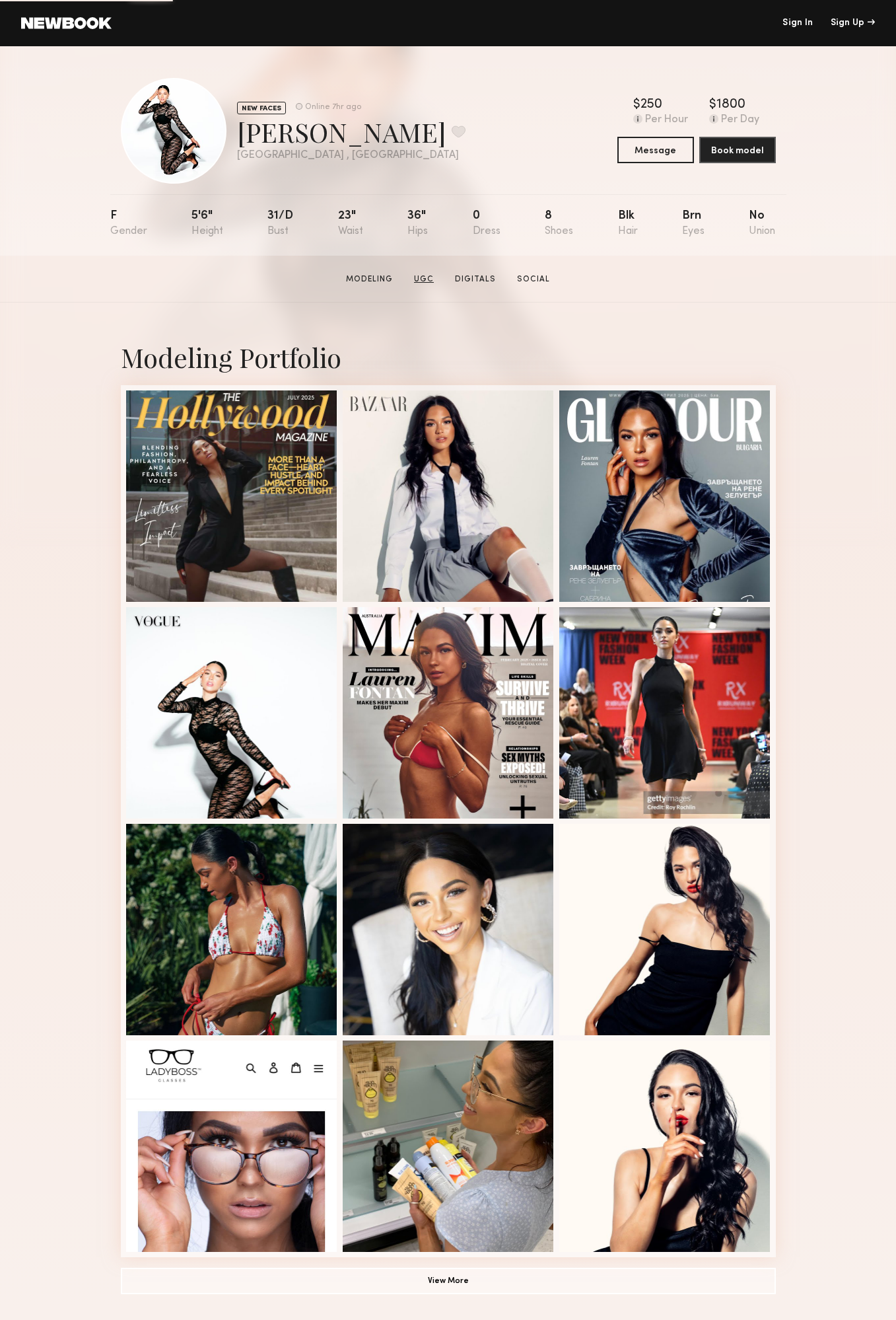
click at [425, 280] on link "UGC" at bounding box center [424, 279] width 30 height 12
